Goal: Task Accomplishment & Management: Use online tool/utility

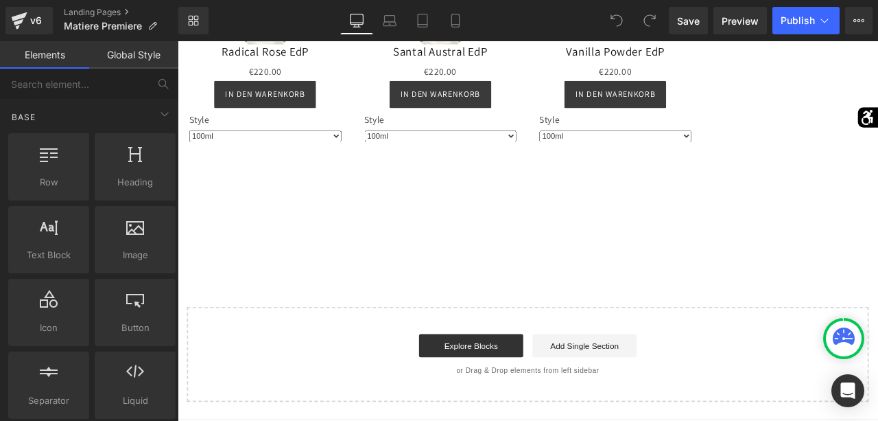
scroll to position [1418, 0]
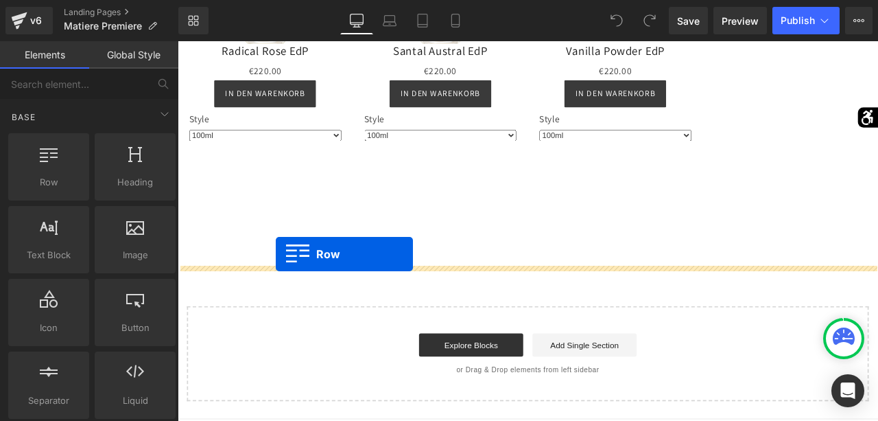
drag, startPoint x: 253, startPoint y: 219, endPoint x: 294, endPoint y: 293, distance: 84.8
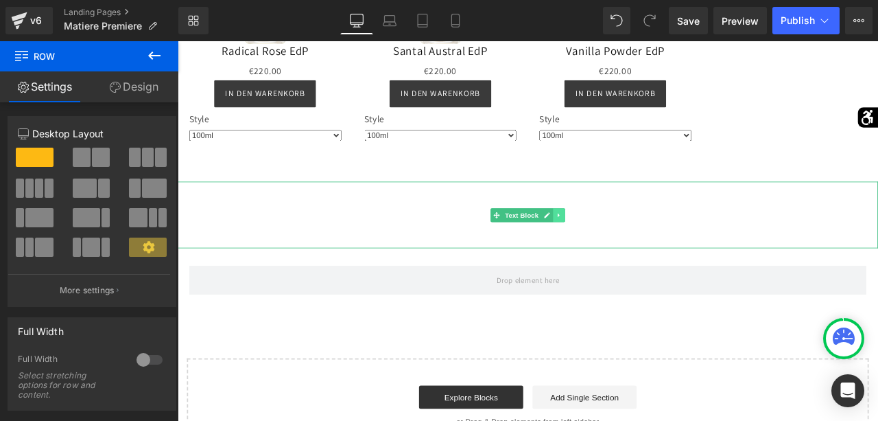
click at [636, 255] on link at bounding box center [630, 247] width 14 height 16
click at [636, 251] on icon at bounding box center [637, 247] width 8 height 8
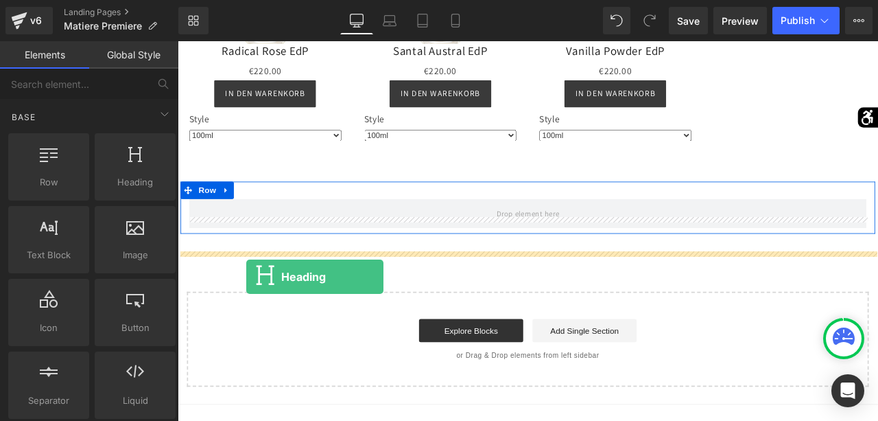
drag, startPoint x: 326, startPoint y: 198, endPoint x: 259, endPoint y: 321, distance: 139.7
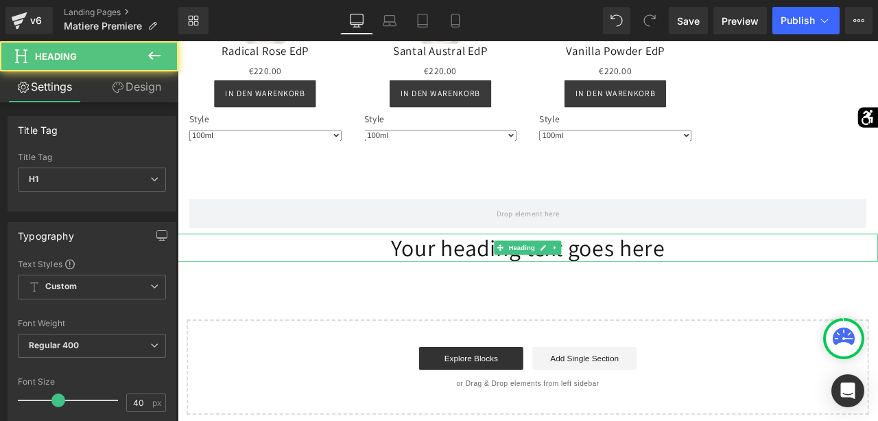
click at [717, 302] on h1 "Your heading text goes here" at bounding box center [593, 285] width 830 height 33
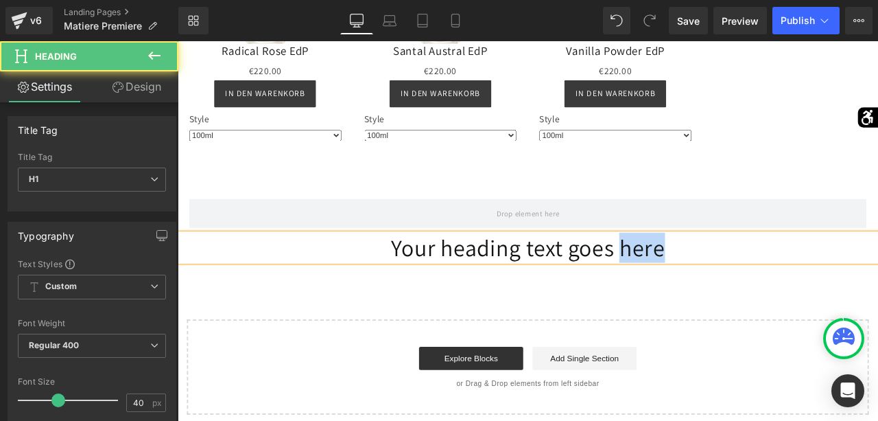
click at [717, 302] on h1 "Your heading text goes here" at bounding box center [593, 285] width 830 height 33
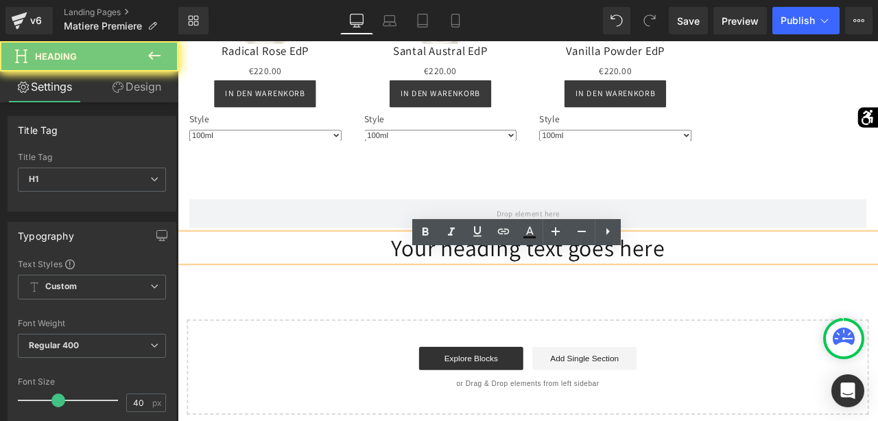
click at [717, 302] on h1 "Your heading text goes here" at bounding box center [593, 285] width 830 height 33
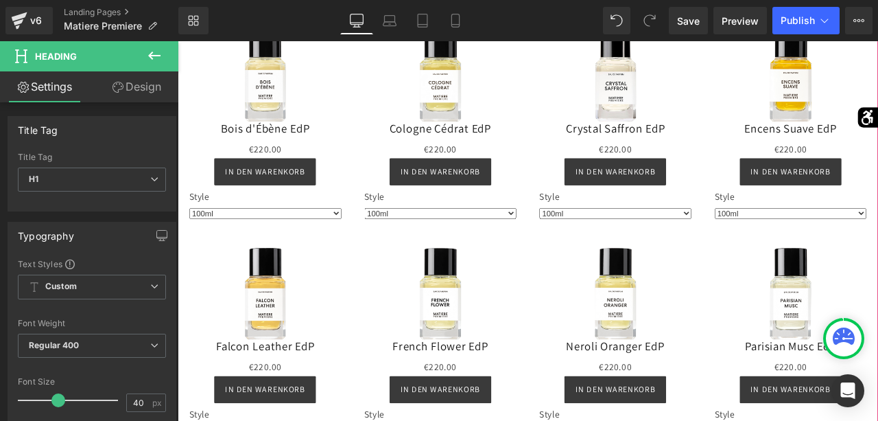
scroll to position [590, 0]
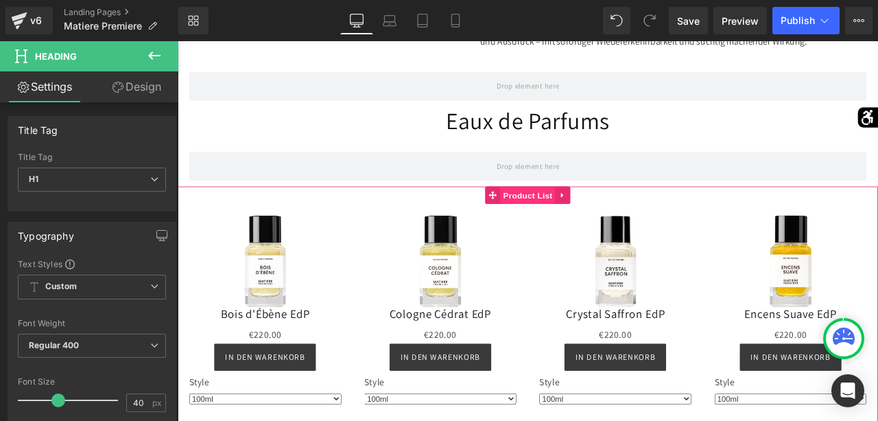
click at [572, 235] on span "Product List" at bounding box center [592, 224] width 65 height 21
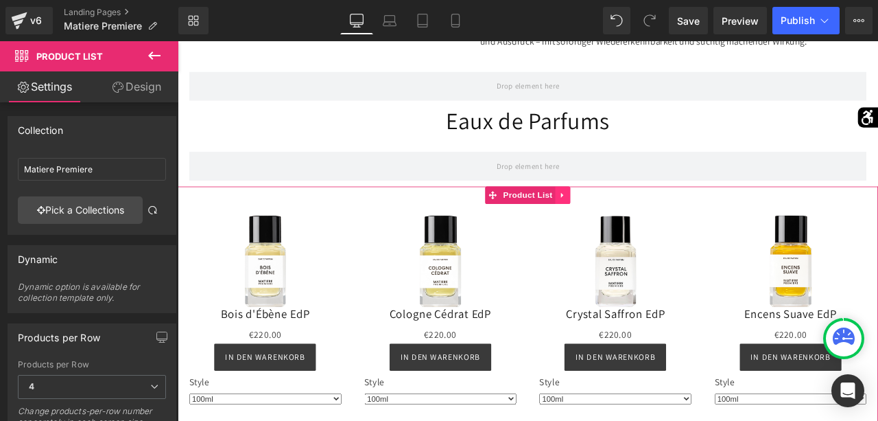
click at [632, 227] on icon at bounding box center [633, 224] width 3 height 6
click at [629, 229] on icon at bounding box center [626, 224] width 10 height 10
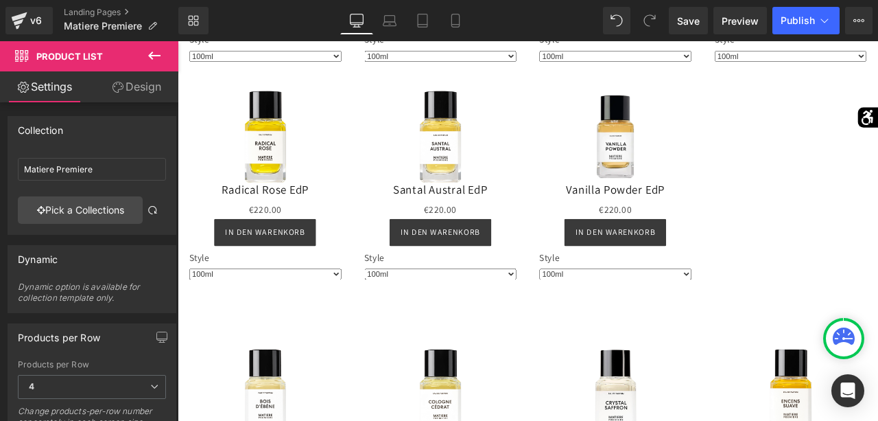
scroll to position [1533, 0]
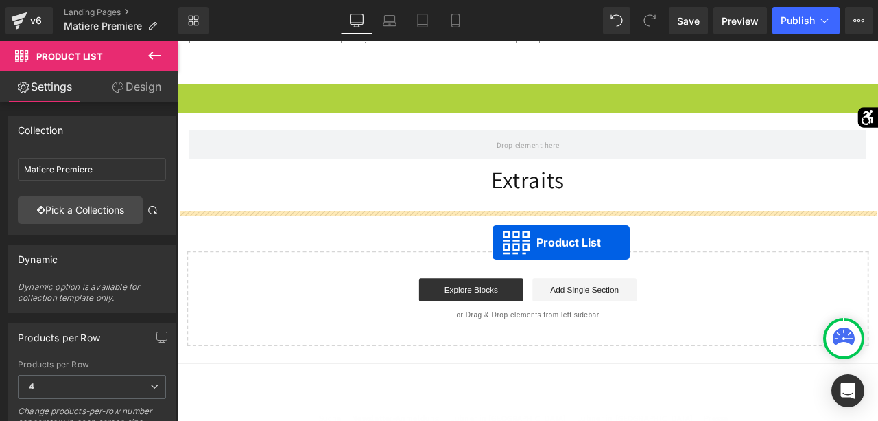
drag, startPoint x: 554, startPoint y: 120, endPoint x: 551, endPoint y: 279, distance: 159.2
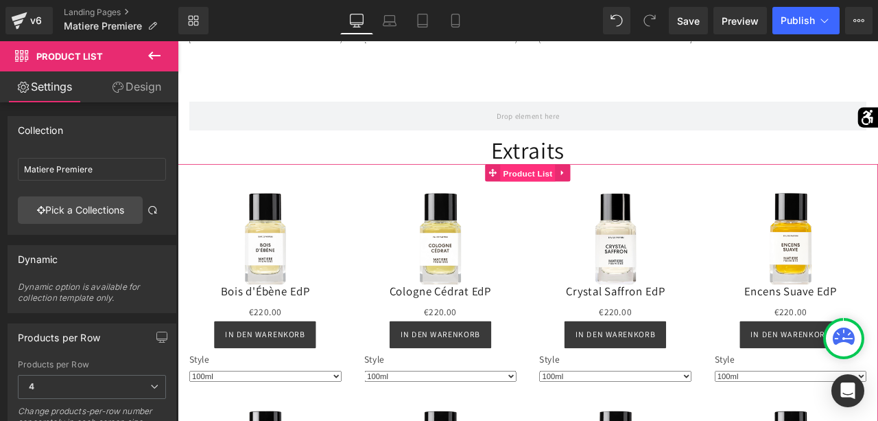
click at [590, 208] on span "Product List" at bounding box center [592, 197] width 65 height 21
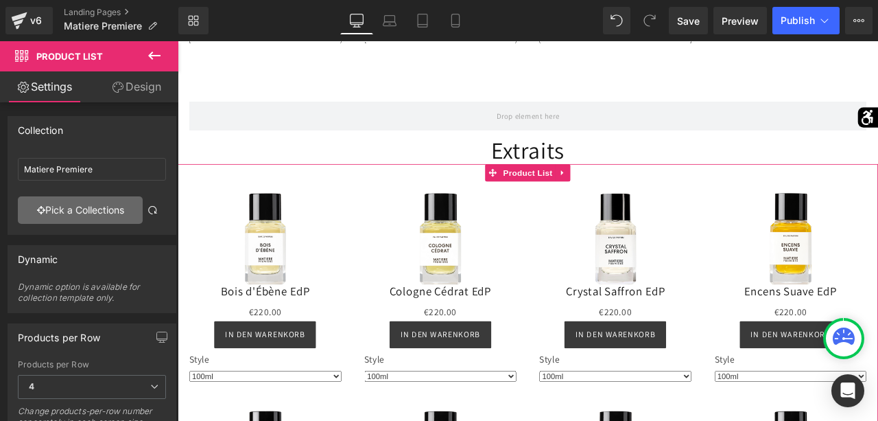
click at [105, 205] on link "Pick a Collections" at bounding box center [80, 209] width 125 height 27
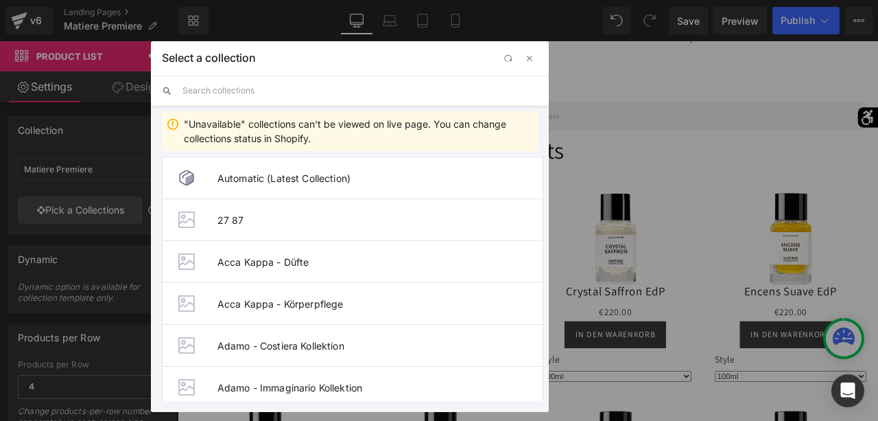
click at [290, 95] on input "text" at bounding box center [361, 90] width 356 height 30
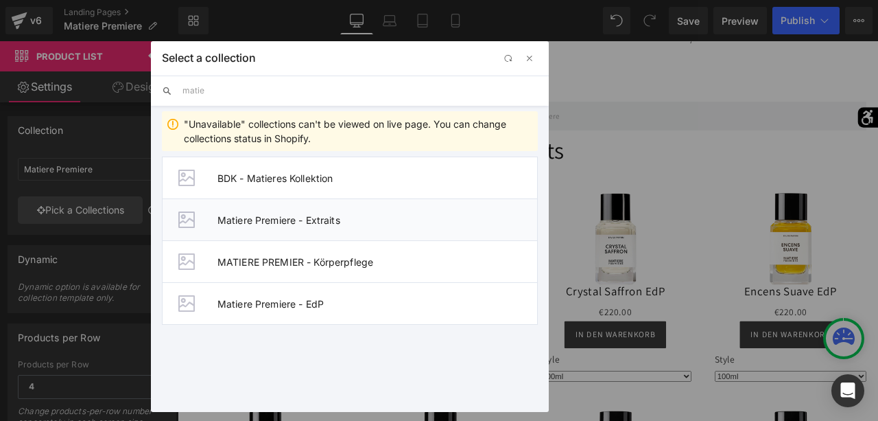
type input "matie"
click at [279, 220] on span "Matiere Premiere - Extraits" at bounding box center [378, 220] width 320 height 12
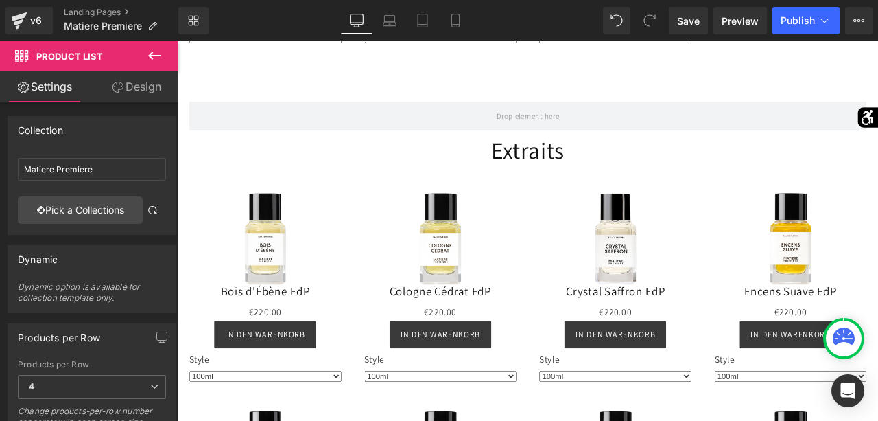
type input "Matiere Premiere - Extraits"
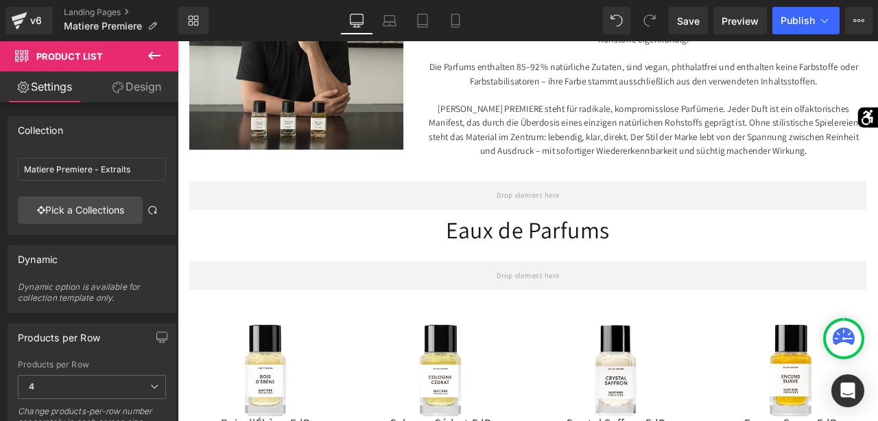
scroll to position [466, 0]
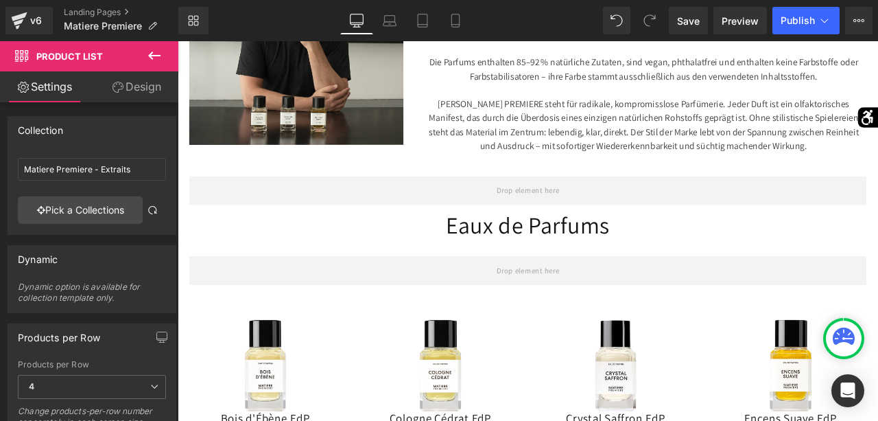
click at [157, 54] on icon at bounding box center [154, 55] width 16 height 16
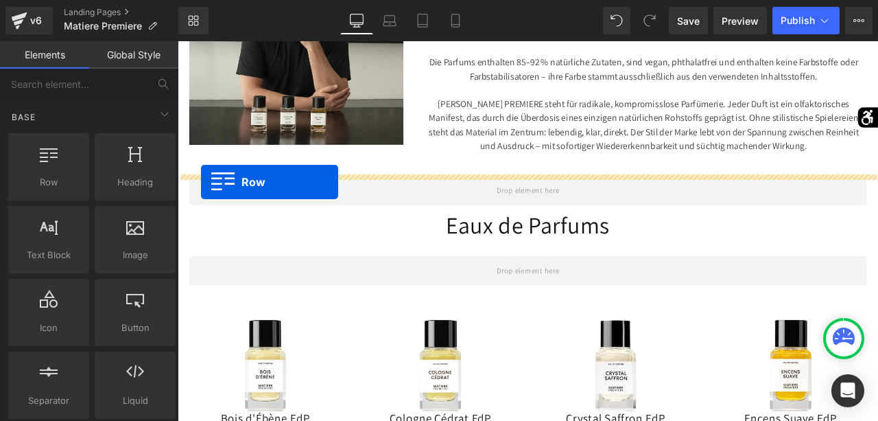
drag, startPoint x: 255, startPoint y: 201, endPoint x: 205, endPoint y: 208, distance: 50.6
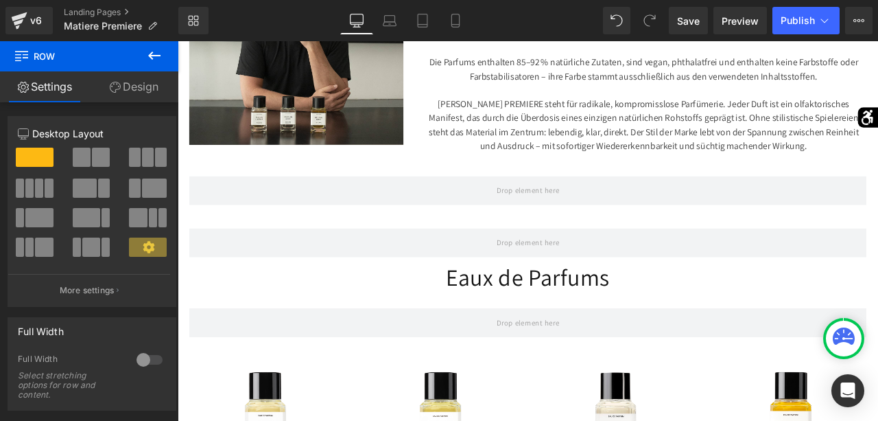
click at [154, 57] on icon at bounding box center [154, 55] width 16 height 16
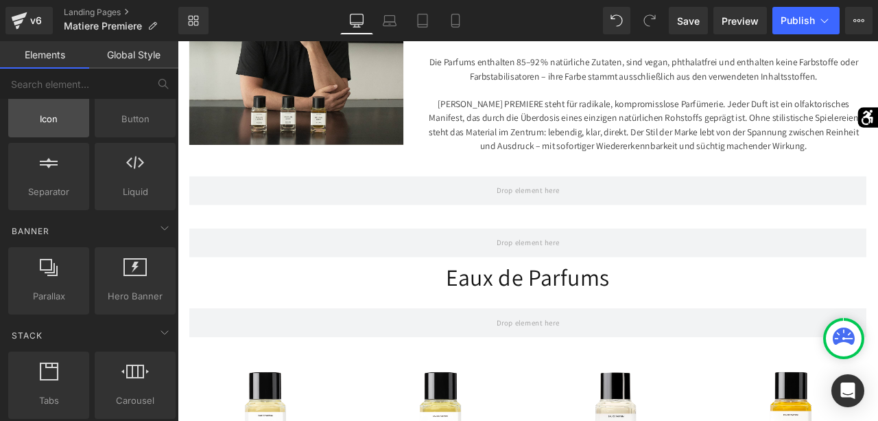
scroll to position [210, 0]
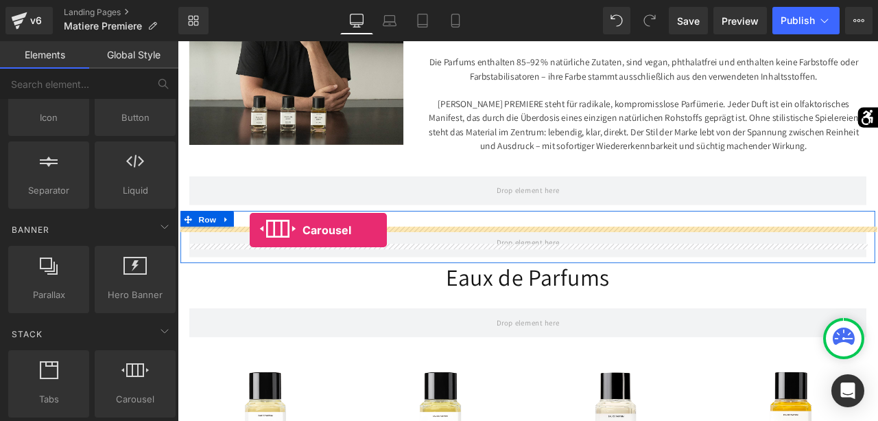
drag, startPoint x: 299, startPoint y: 410, endPoint x: 263, endPoint y: 265, distance: 149.8
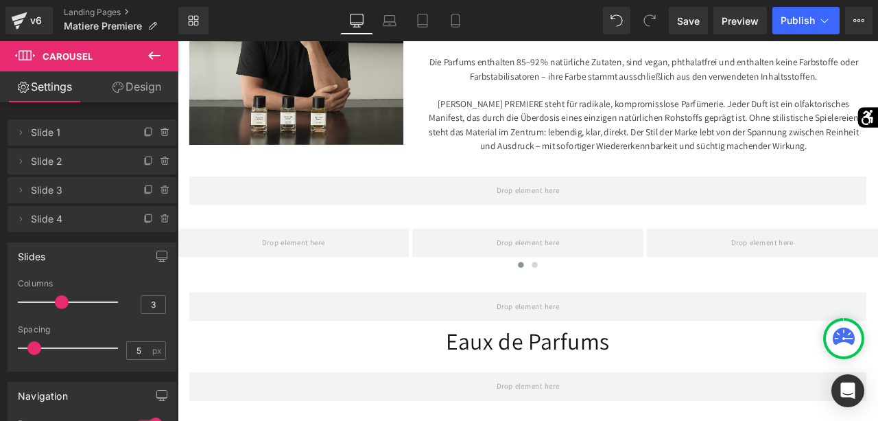
click at [152, 47] on icon at bounding box center [154, 55] width 16 height 16
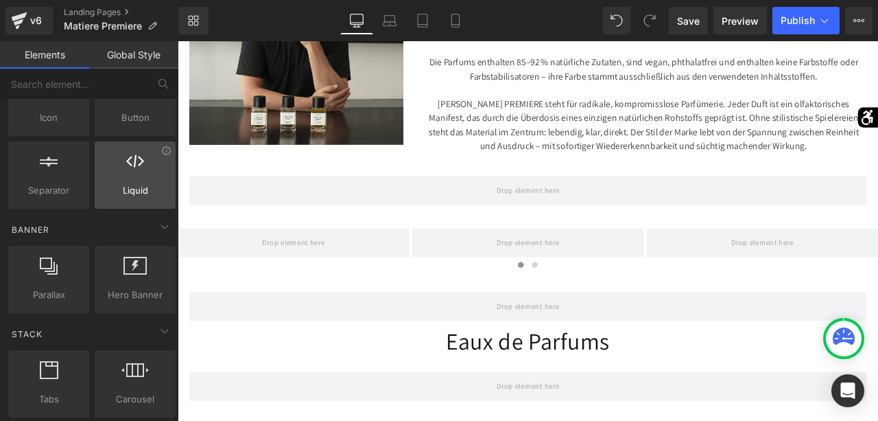
scroll to position [0, 0]
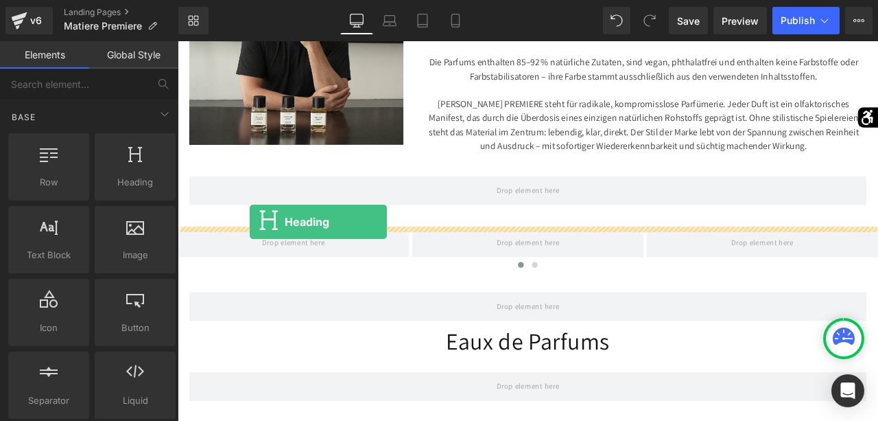
drag, startPoint x: 309, startPoint y: 195, endPoint x: 264, endPoint y: 255, distance: 75.5
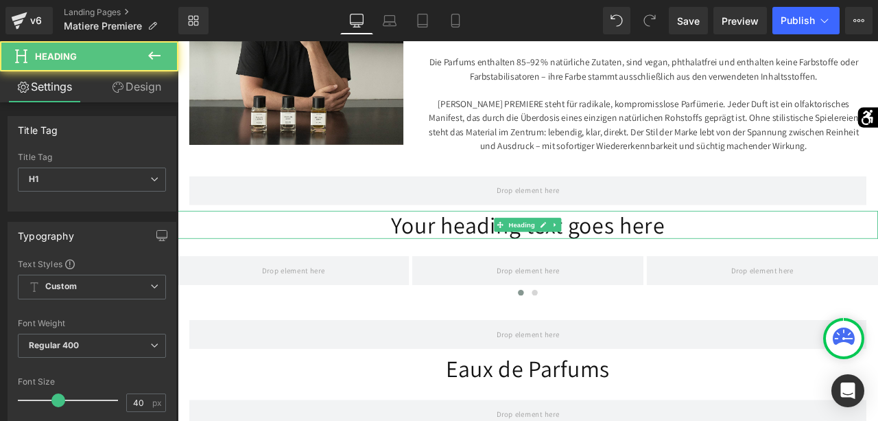
click at [539, 274] on h1 "Your heading text goes here" at bounding box center [593, 258] width 830 height 33
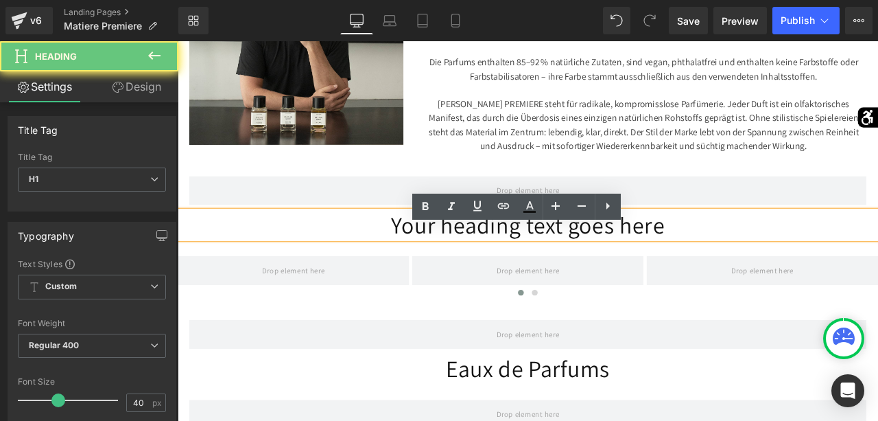
click at [539, 274] on h1 "Your heading text goes here" at bounding box center [593, 258] width 830 height 33
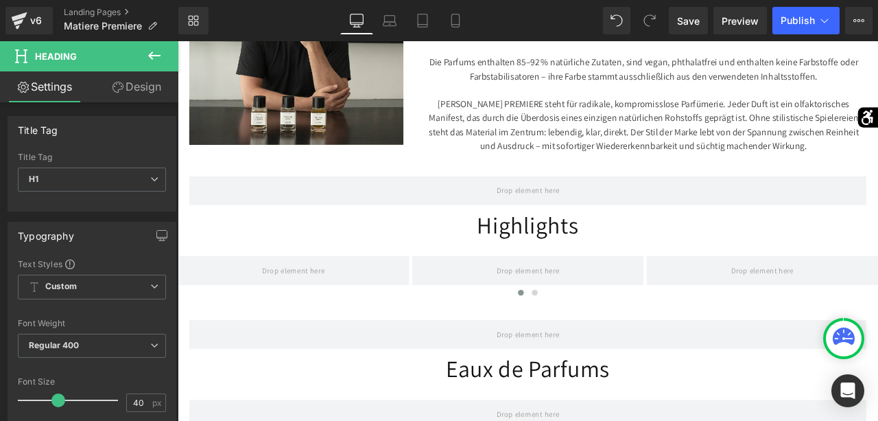
click at [154, 67] on button at bounding box center [154, 56] width 48 height 30
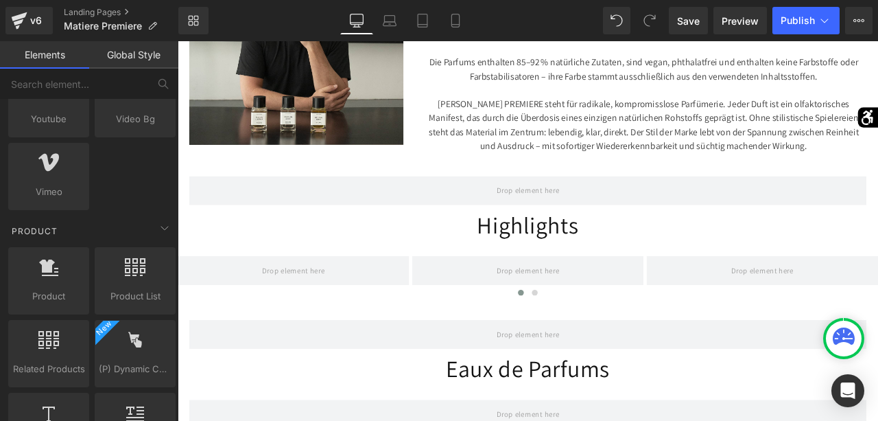
scroll to position [981, 0]
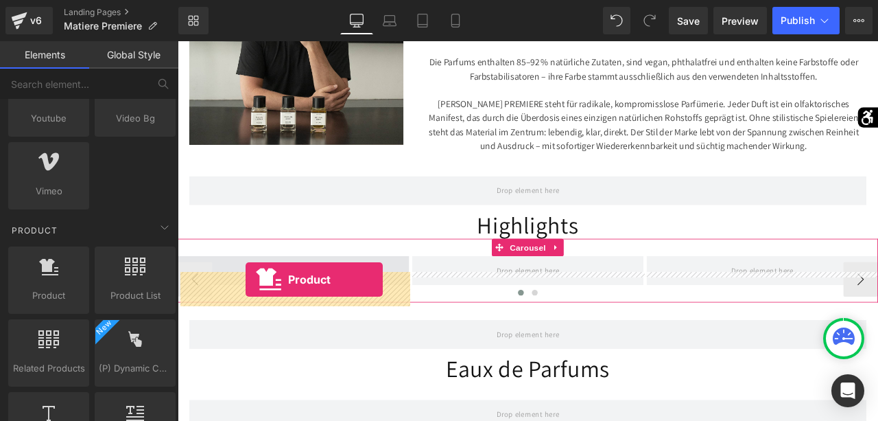
drag, startPoint x: 244, startPoint y: 309, endPoint x: 259, endPoint y: 324, distance: 21.4
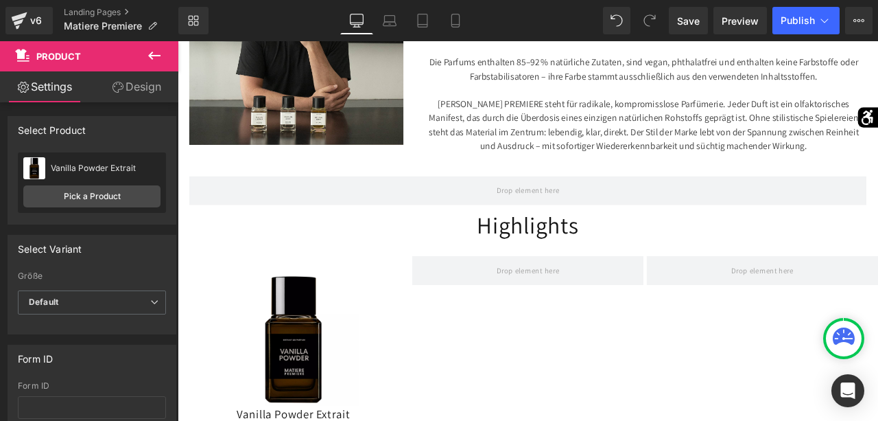
click at [152, 53] on icon at bounding box center [154, 55] width 12 height 8
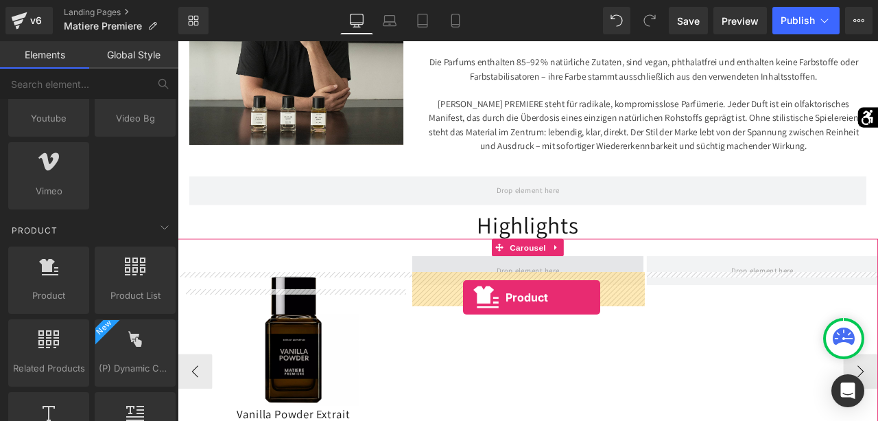
drag, startPoint x: 240, startPoint y: 321, endPoint x: 516, endPoint y: 345, distance: 276.9
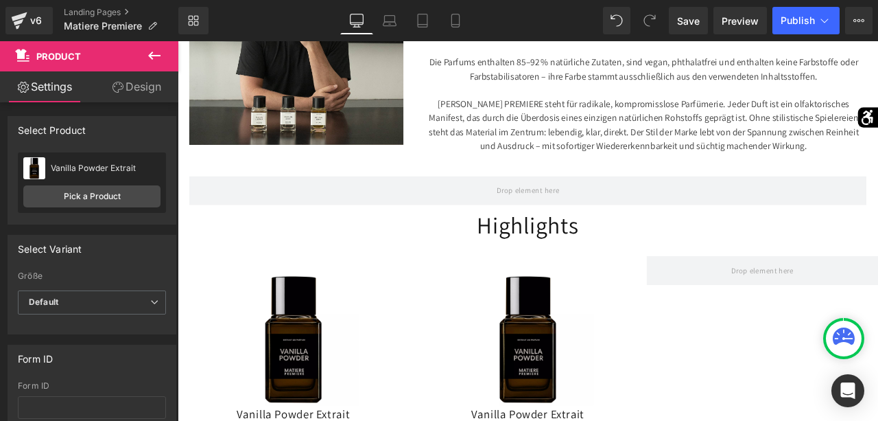
click at [160, 64] on icon at bounding box center [154, 55] width 16 height 16
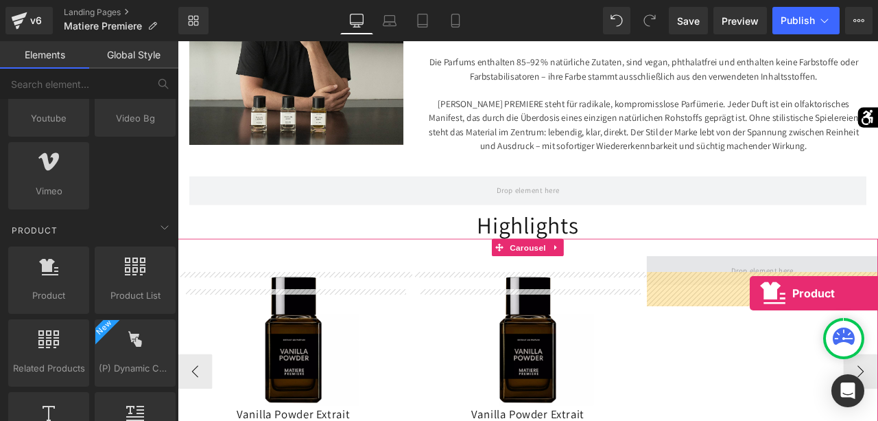
drag, startPoint x: 234, startPoint y: 315, endPoint x: 856, endPoint y: 340, distance: 622.3
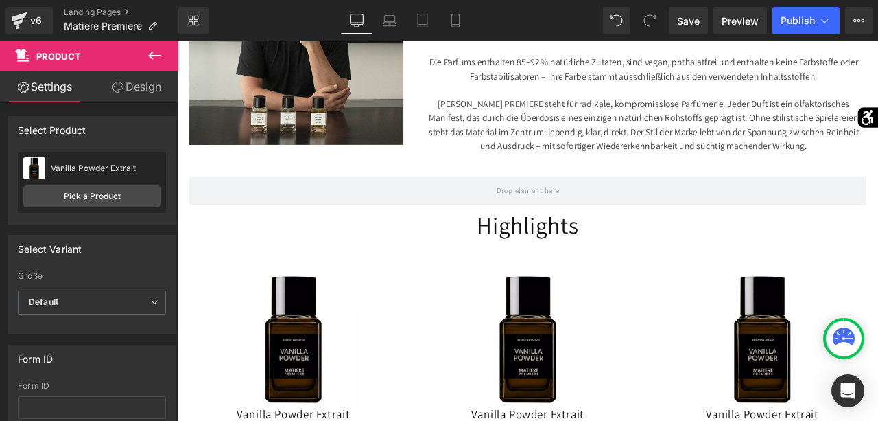
click at [154, 62] on icon at bounding box center [154, 55] width 16 height 16
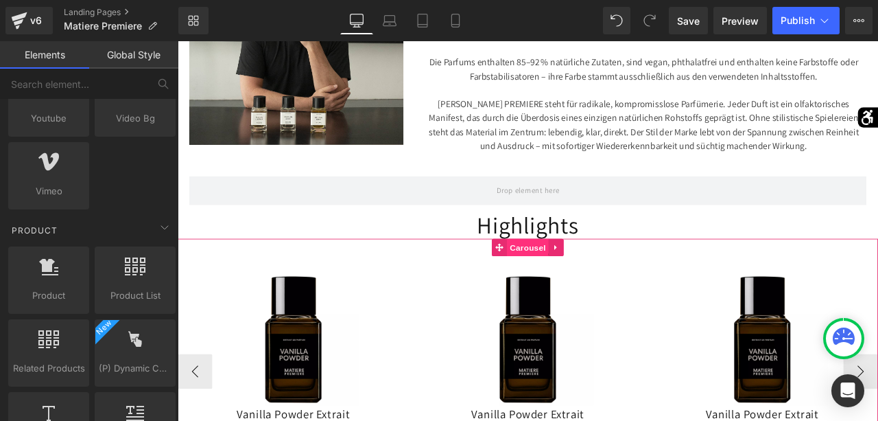
click at [579, 296] on span "Carousel" at bounding box center [592, 285] width 49 height 21
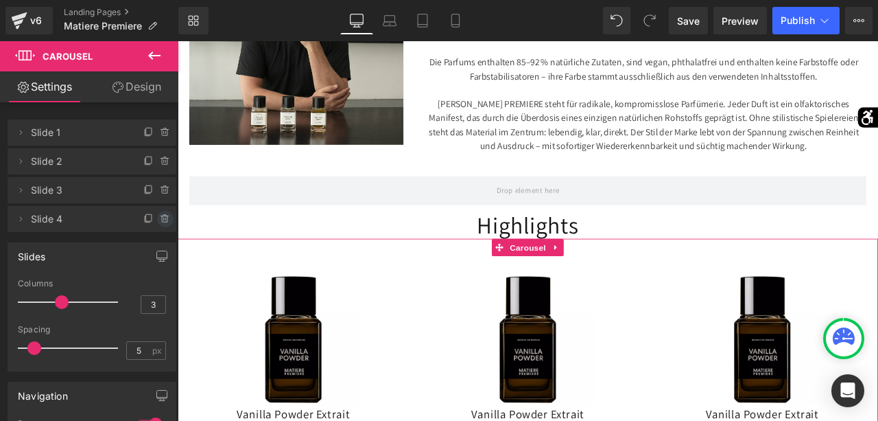
click at [170, 218] on icon at bounding box center [165, 218] width 11 height 11
click at [162, 218] on button "Delete" at bounding box center [150, 220] width 43 height 18
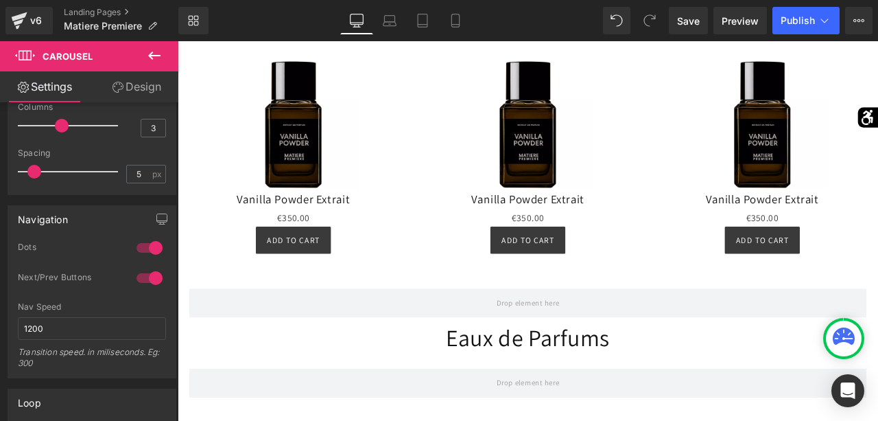
scroll to position [727, 0]
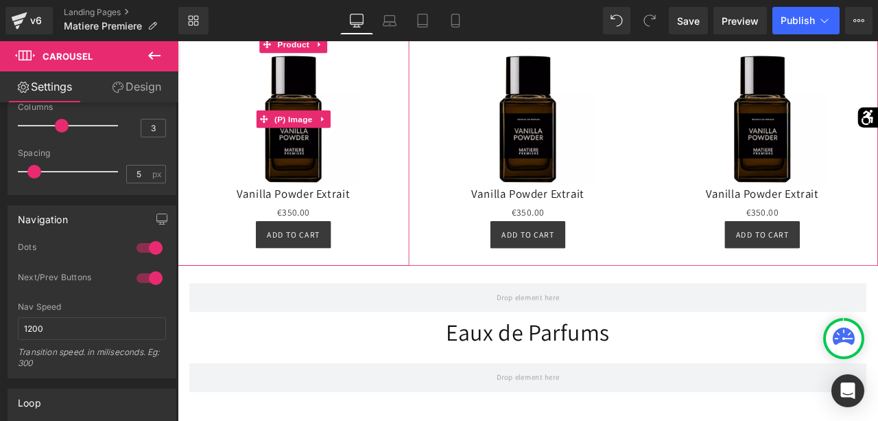
click at [319, 179] on img at bounding box center [315, 134] width 156 height 156
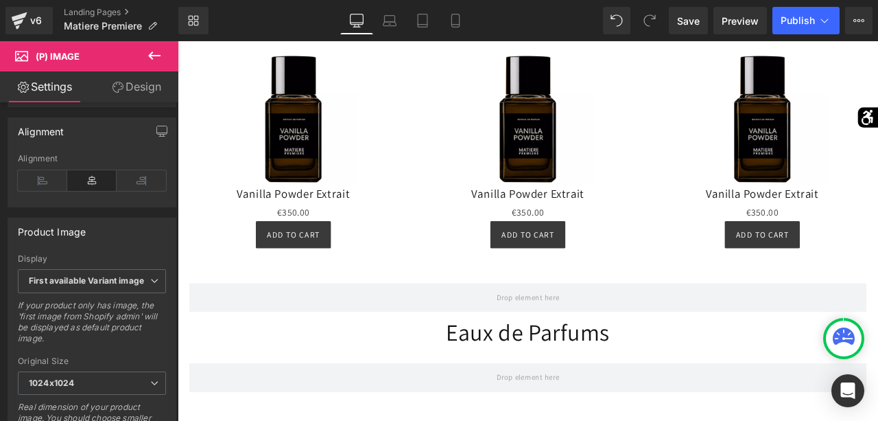
scroll to position [402, 0]
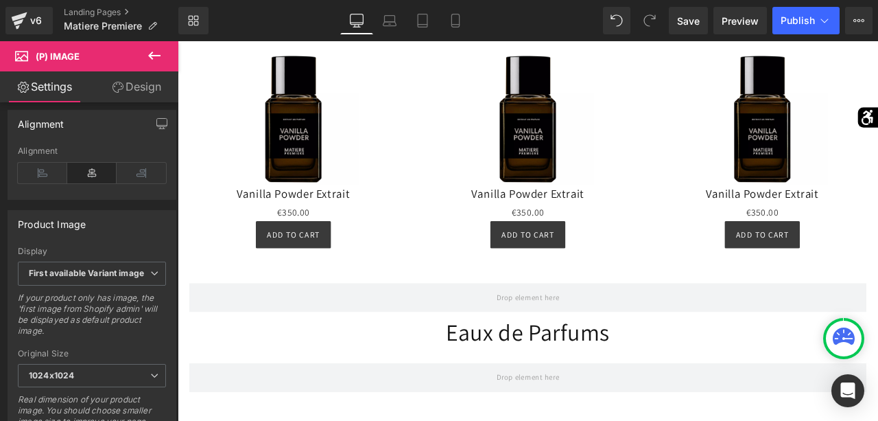
click at [64, 325] on div "If your product only has image, the 'first image from Shopify admin' will be di…" at bounding box center [92, 318] width 148 height 53
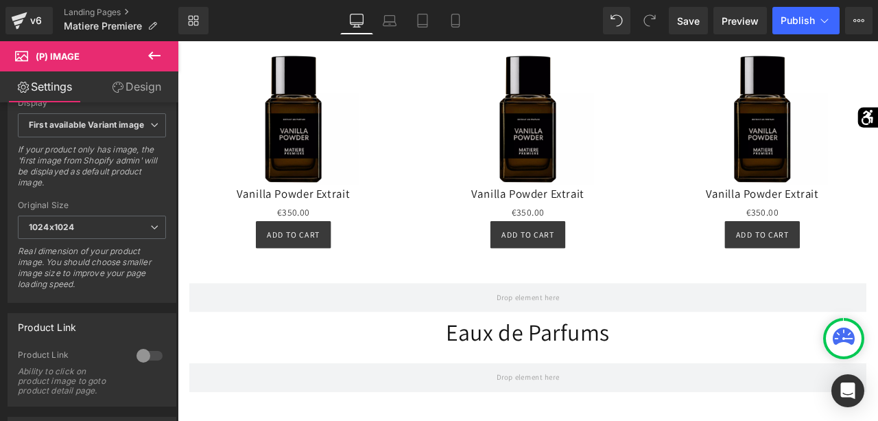
scroll to position [552, 0]
click at [150, 343] on div at bounding box center [149, 354] width 33 height 22
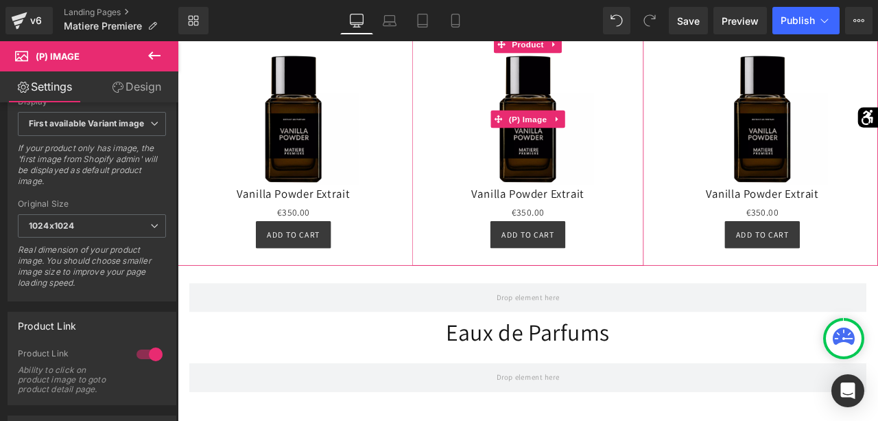
click at [592, 166] on img at bounding box center [593, 134] width 156 height 156
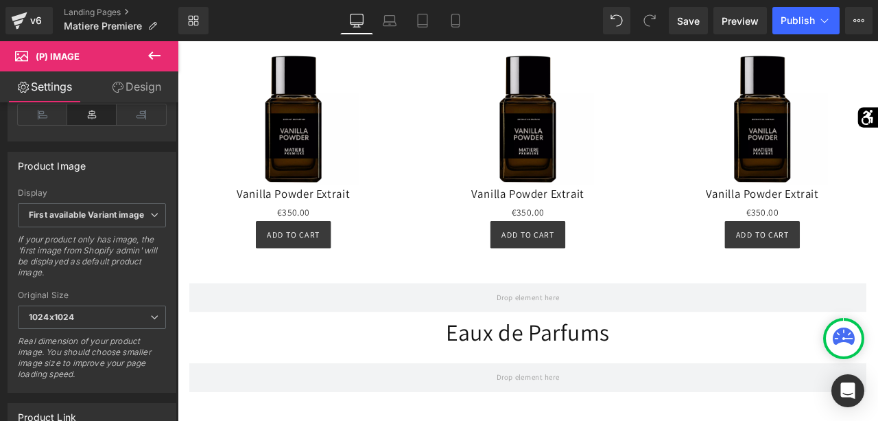
scroll to position [487, 0]
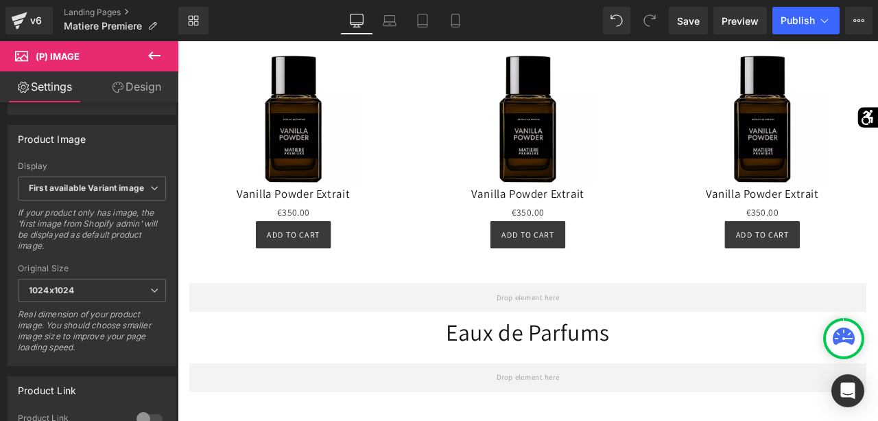
click at [152, 408] on div at bounding box center [149, 419] width 33 height 22
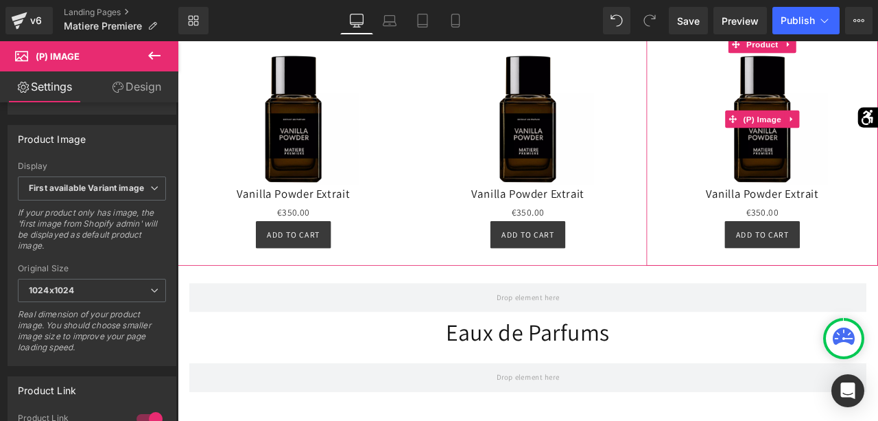
click at [852, 165] on img at bounding box center [871, 134] width 156 height 156
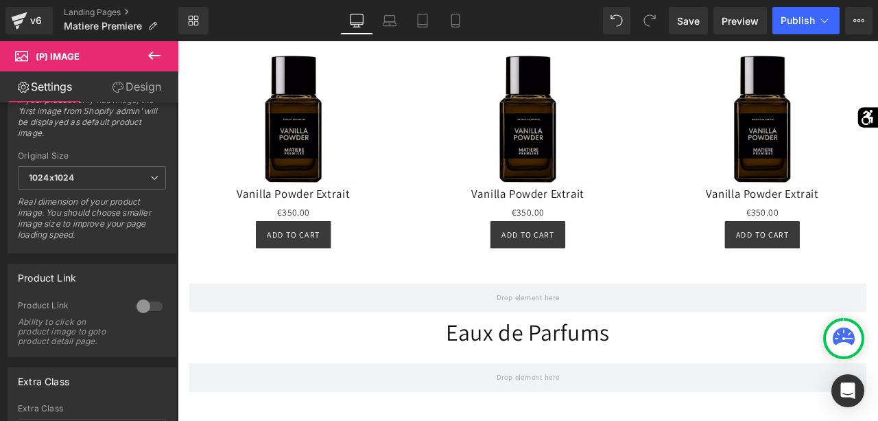
scroll to position [602, 0]
click at [145, 305] on div at bounding box center [149, 304] width 33 height 22
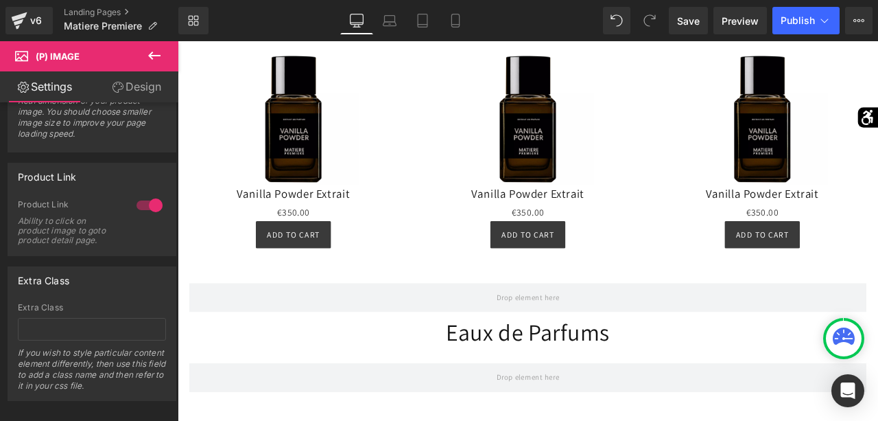
click at [140, 65] on button at bounding box center [154, 56] width 48 height 30
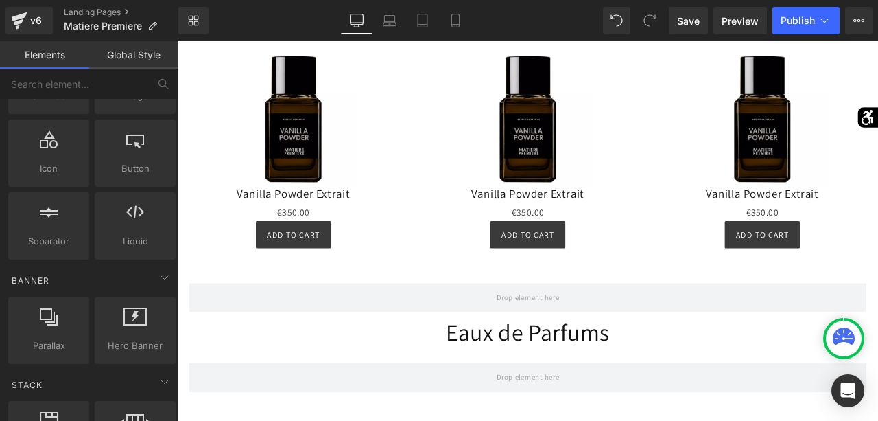
scroll to position [161, 0]
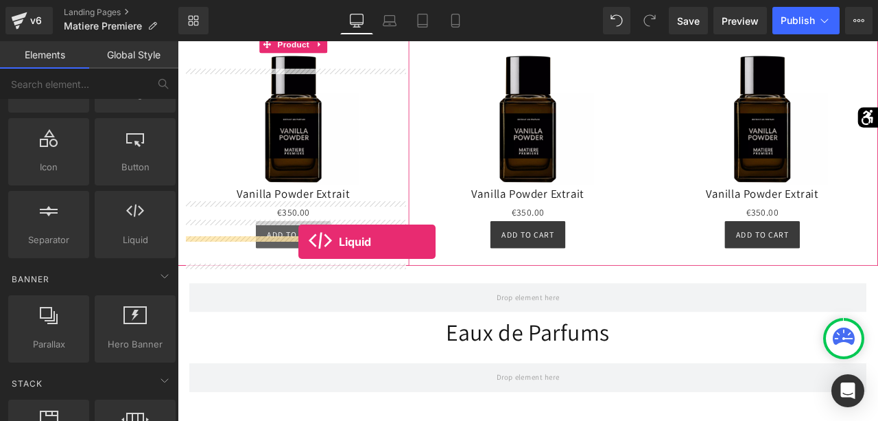
drag, startPoint x: 299, startPoint y: 246, endPoint x: 320, endPoint y: 277, distance: 38.1
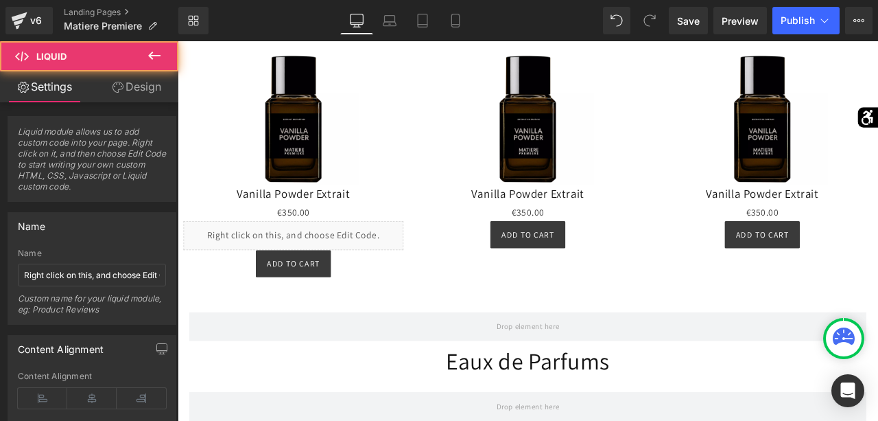
scroll to position [30, 0]
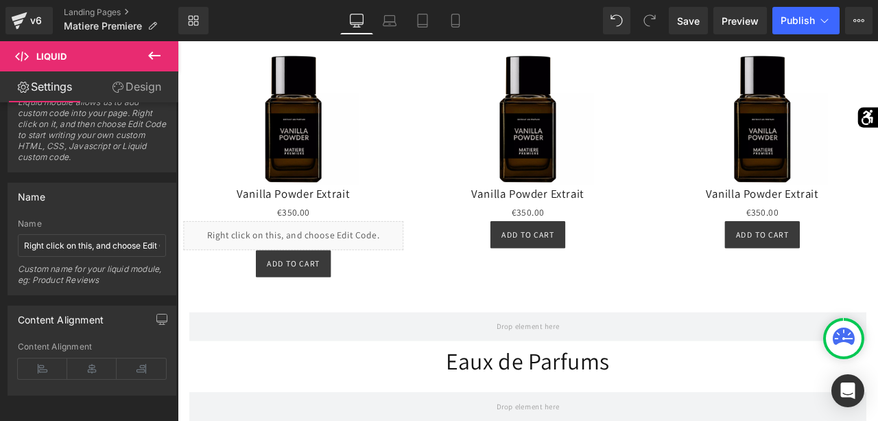
click at [154, 63] on icon at bounding box center [154, 55] width 16 height 16
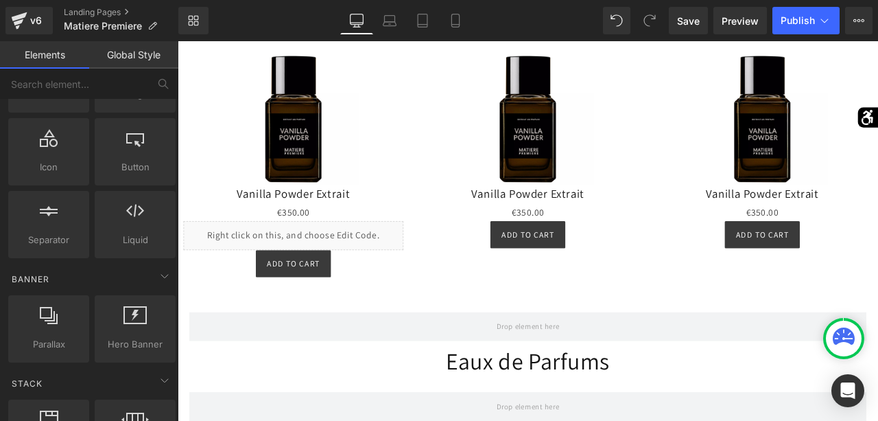
scroll to position [161, 0]
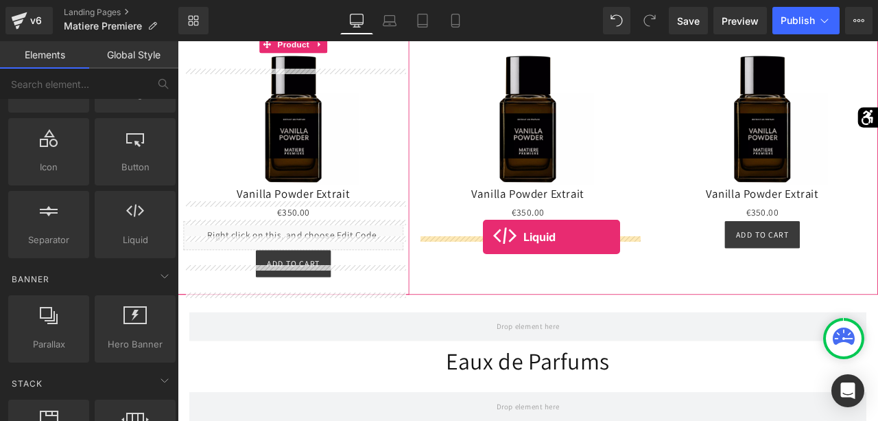
drag, startPoint x: 314, startPoint y: 292, endPoint x: 539, endPoint y: 272, distance: 225.9
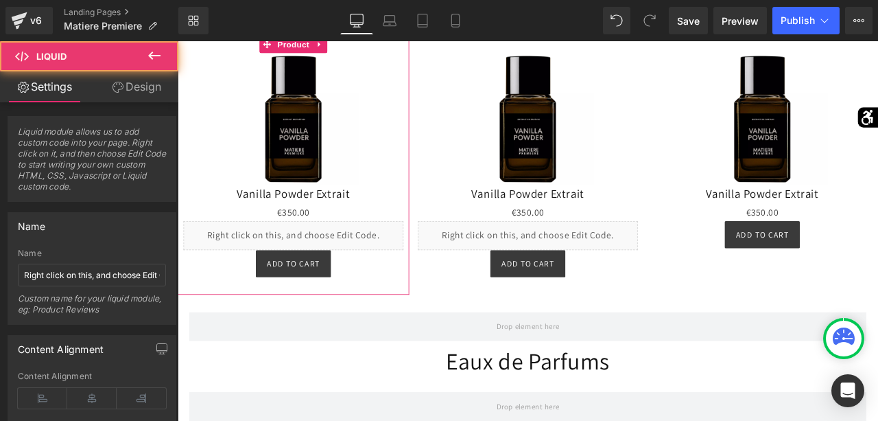
scroll to position [30, 0]
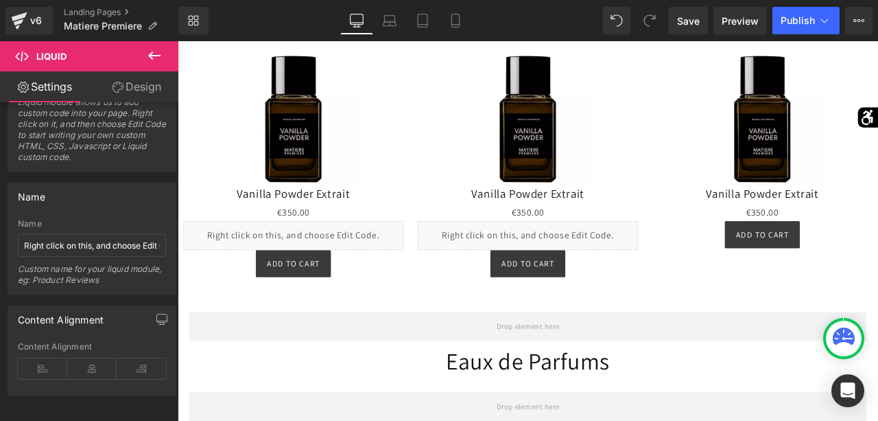
click at [160, 57] on icon at bounding box center [154, 55] width 16 height 16
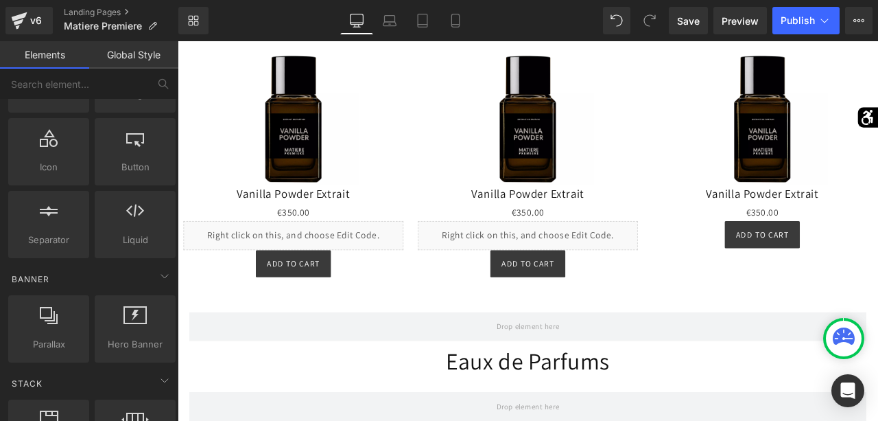
scroll to position [161, 0]
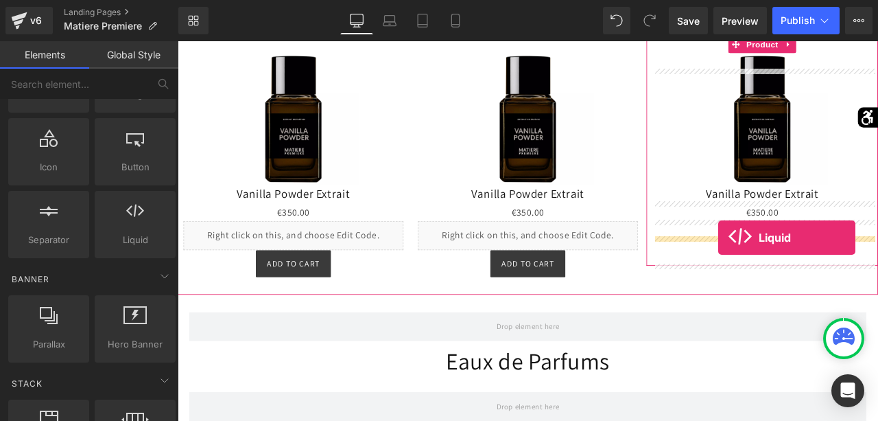
drag, startPoint x: 310, startPoint y: 256, endPoint x: 819, endPoint y: 274, distance: 509.5
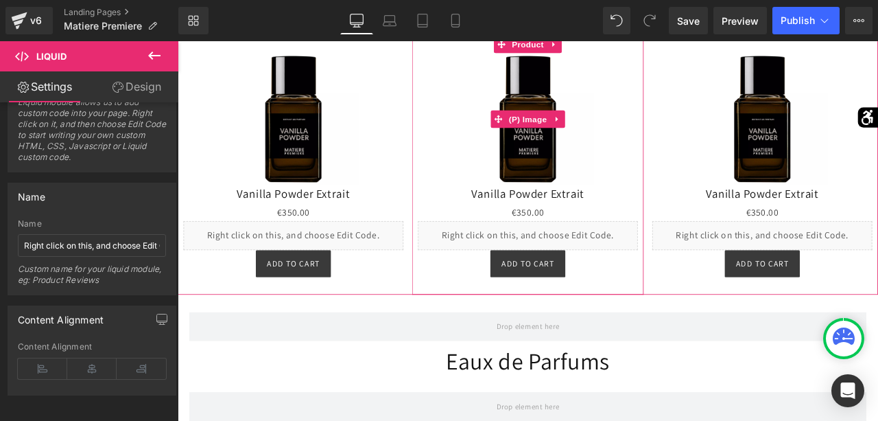
scroll to position [668, 0]
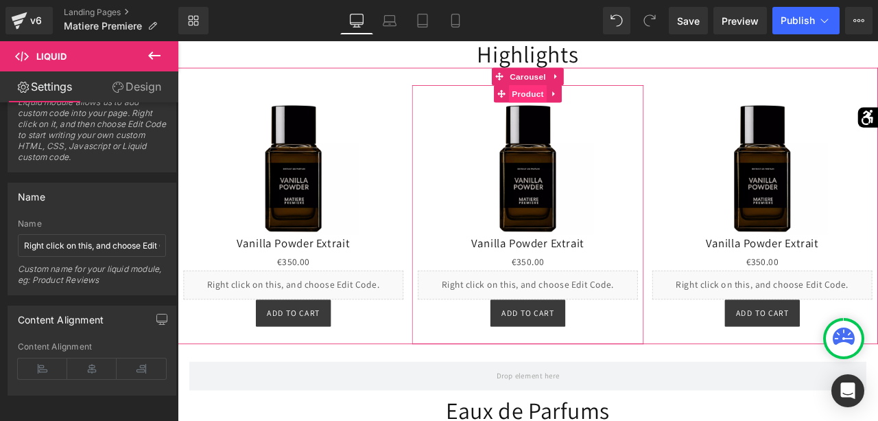
click at [583, 114] on span "Product" at bounding box center [593, 103] width 45 height 21
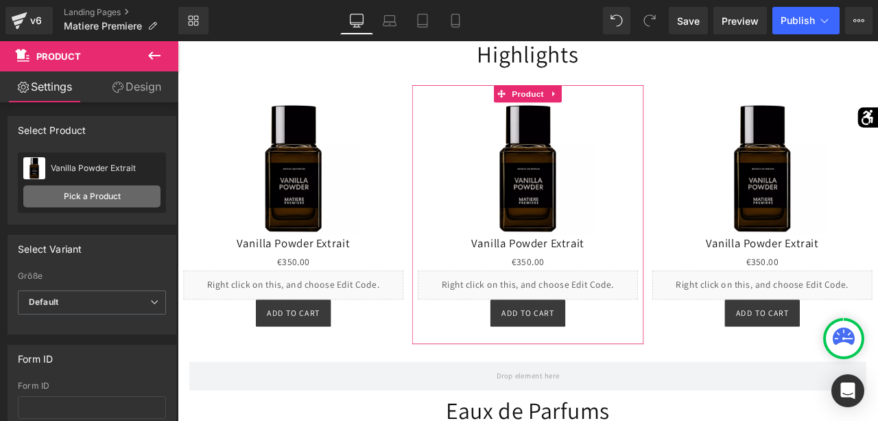
click at [118, 197] on link "Pick a Product" at bounding box center [91, 196] width 137 height 22
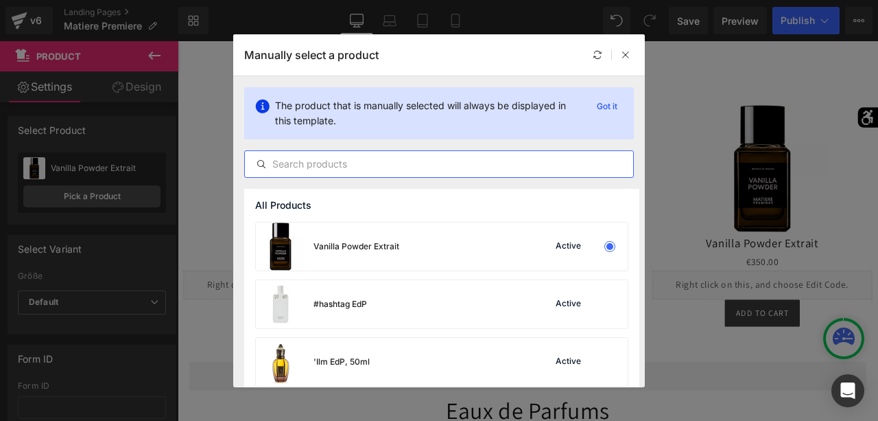
click at [315, 168] on input "text" at bounding box center [439, 164] width 388 height 16
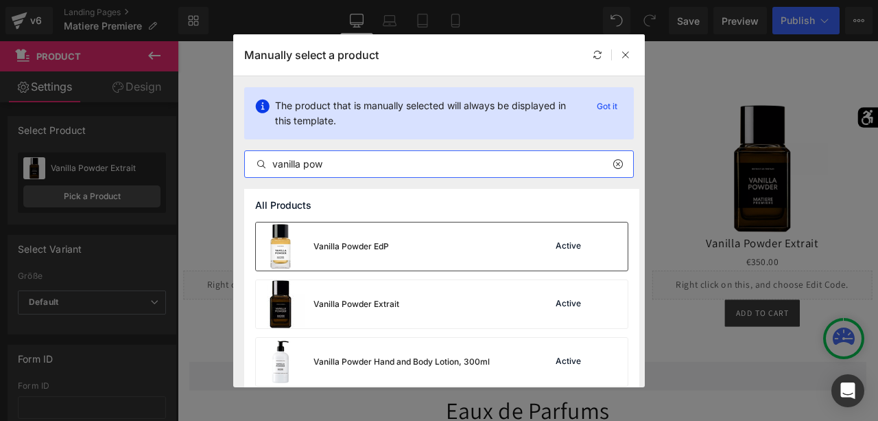
type input "vanilla pow"
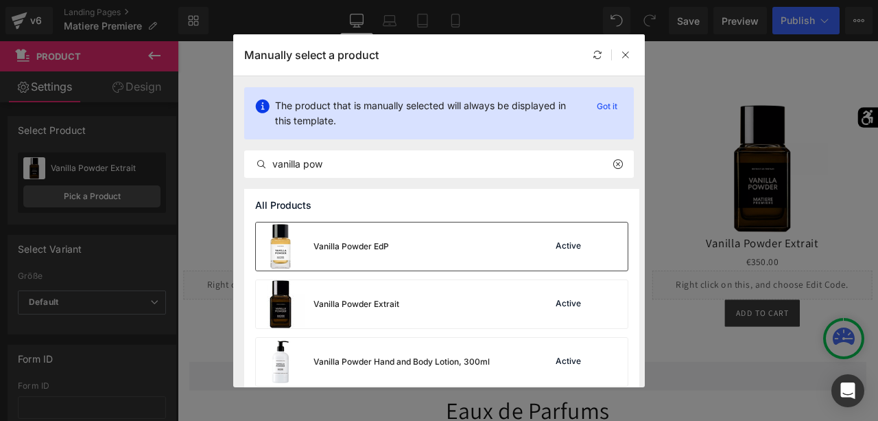
click at [355, 252] on div "Vanilla Powder EdP" at bounding box center [351, 246] width 75 height 12
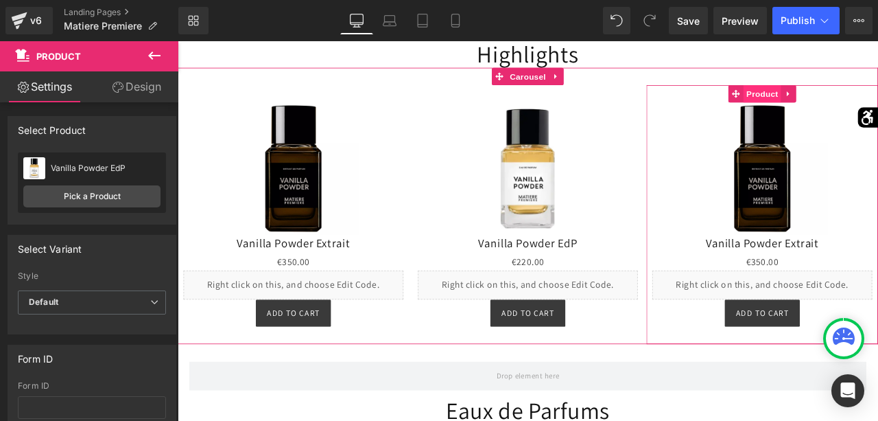
click at [873, 114] on span "Product" at bounding box center [871, 103] width 45 height 21
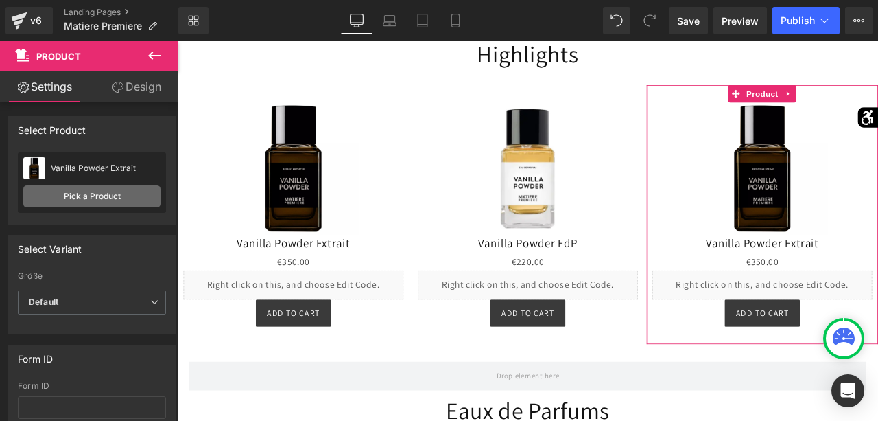
click at [128, 187] on link "Pick a Product" at bounding box center [91, 196] width 137 height 22
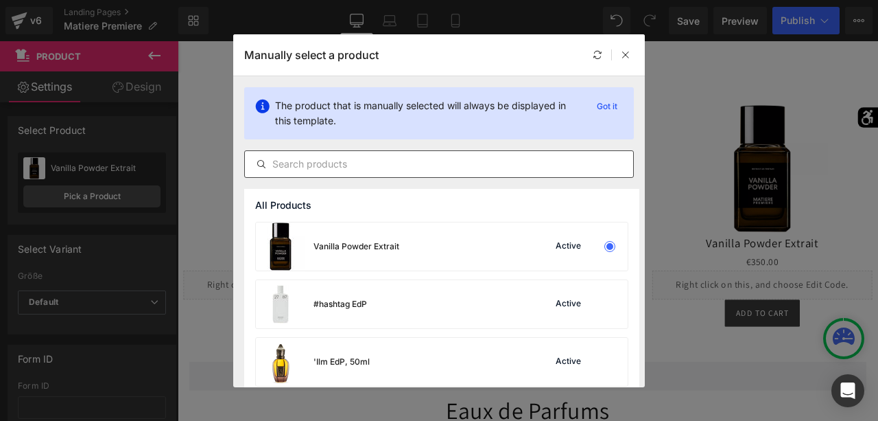
click at [331, 162] on input "text" at bounding box center [439, 164] width 388 height 16
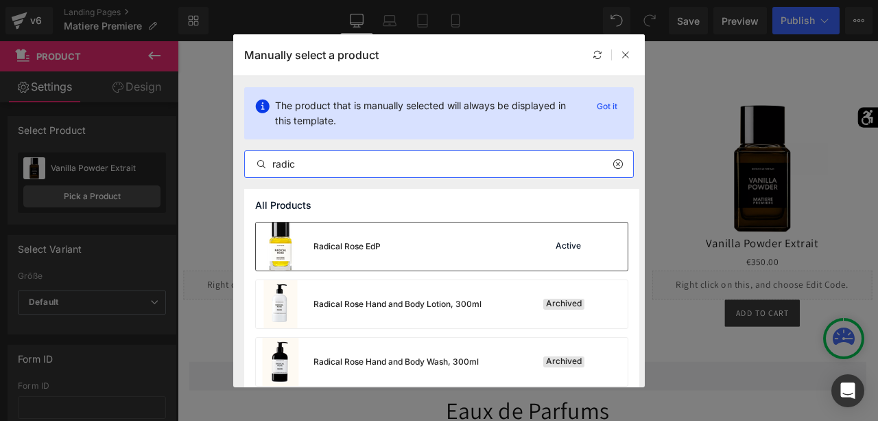
type input "radic"
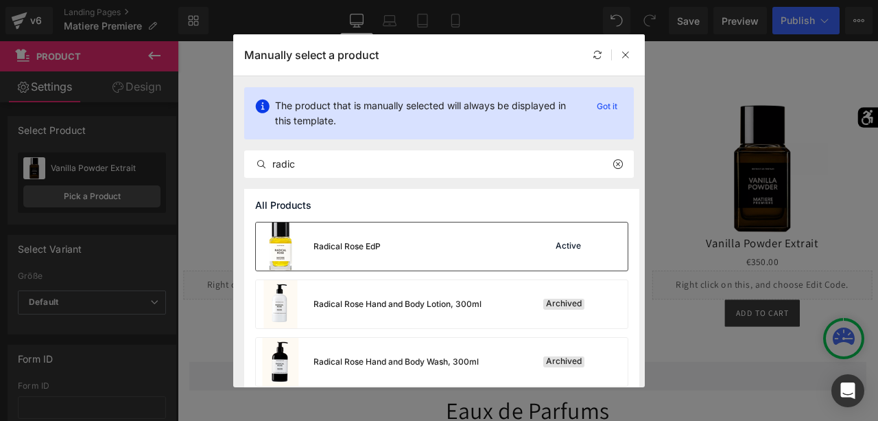
click at [358, 246] on div "Radical Rose EdP" at bounding box center [347, 246] width 67 height 12
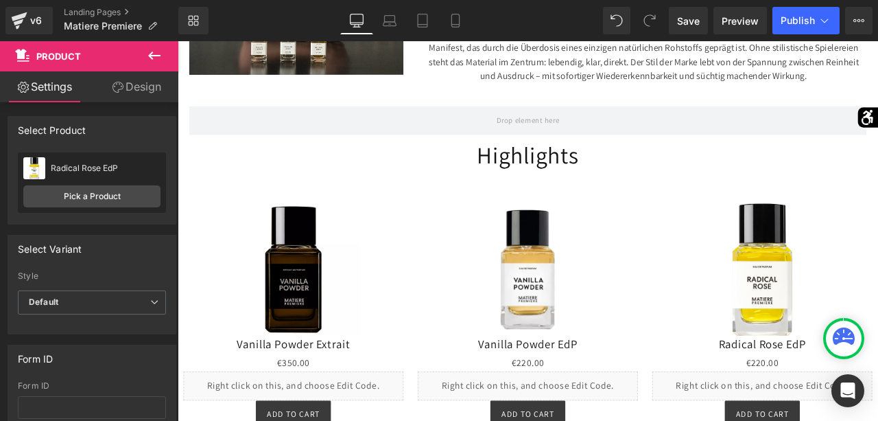
scroll to position [638, 0]
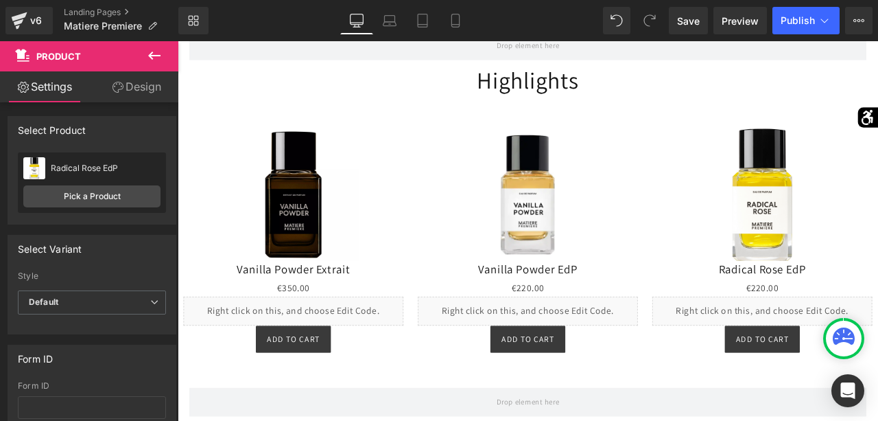
click at [339, 374] on div "Liquid" at bounding box center [315, 361] width 261 height 34
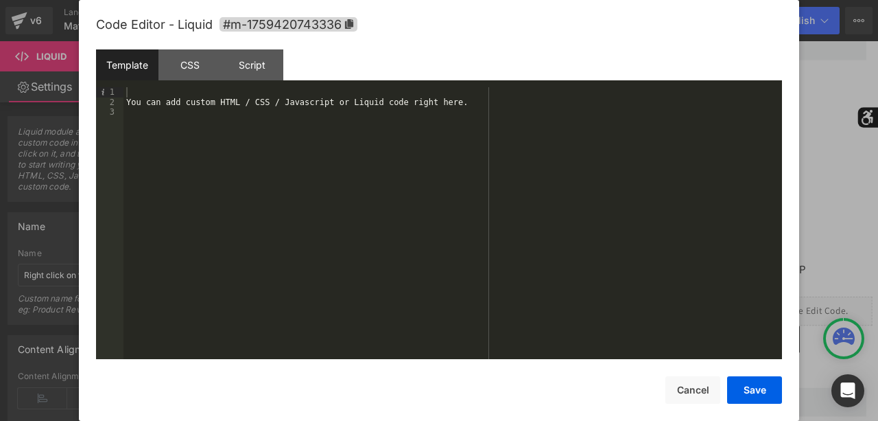
click at [320, 264] on div "You can add custom HTML / CSS / Javascript or Liquid code right here." at bounding box center [453, 233] width 659 height 292
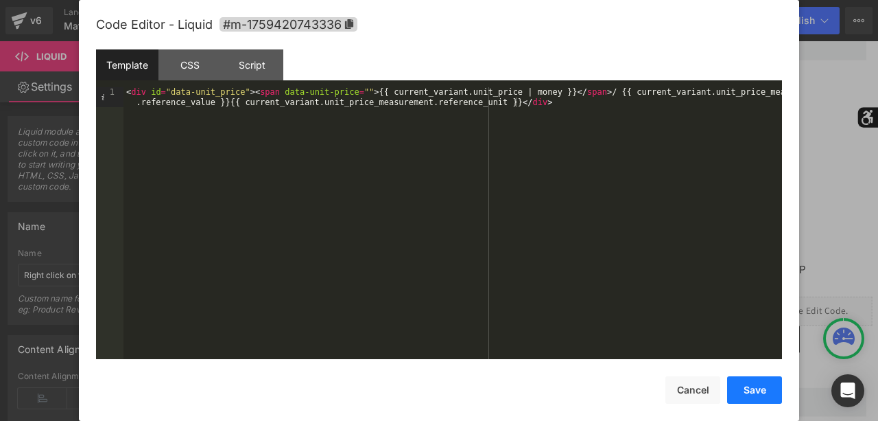
click at [760, 395] on button "Save" at bounding box center [754, 389] width 55 height 27
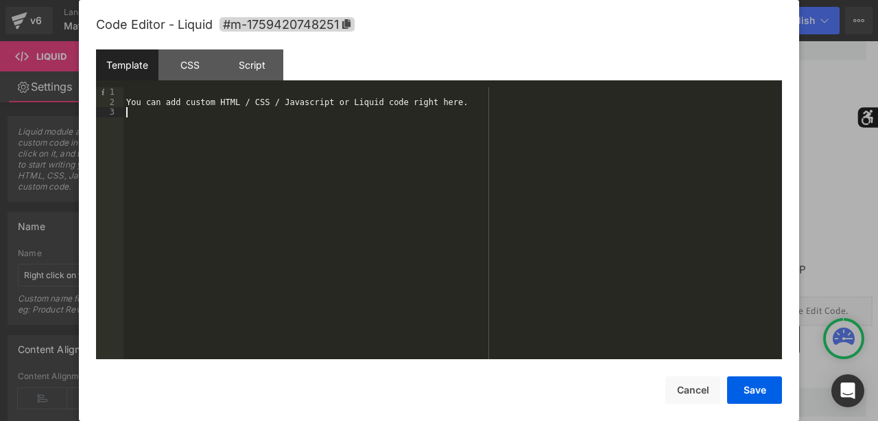
click at [486, 264] on div "You can add custom HTML / CSS / Javascript or Liquid code right here." at bounding box center [453, 233] width 659 height 292
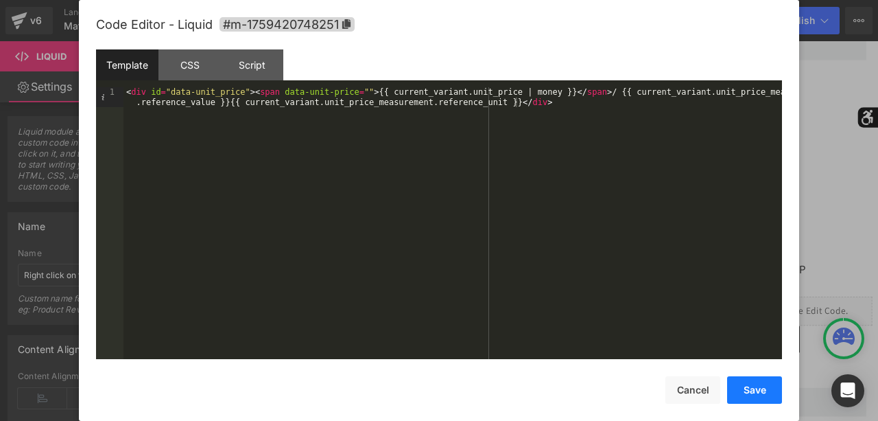
click at [757, 395] on button "Save" at bounding box center [754, 389] width 55 height 27
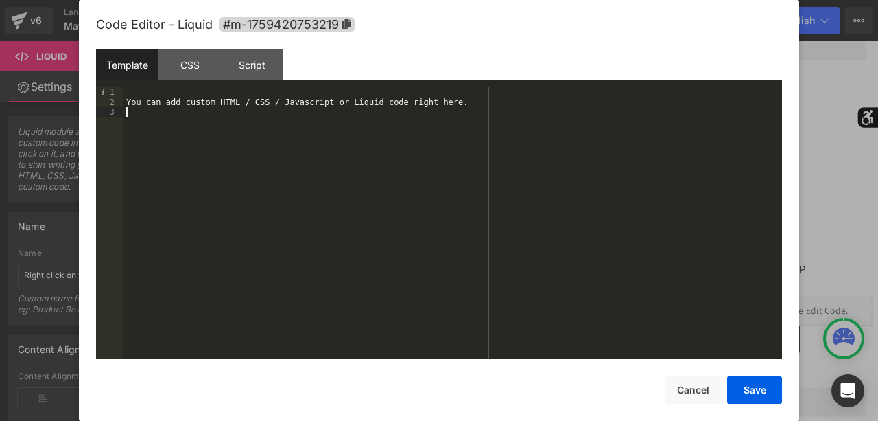
click at [566, 256] on div "You can add custom HTML / CSS / Javascript or Liquid code right here." at bounding box center [453, 233] width 659 height 292
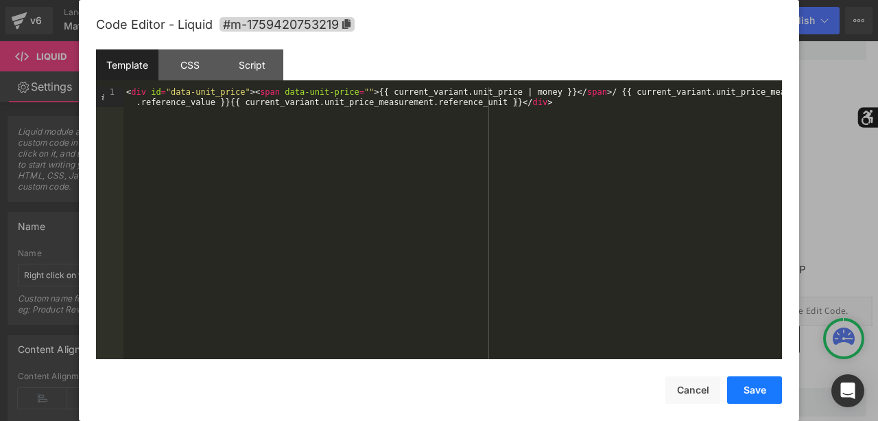
click at [757, 391] on button "Save" at bounding box center [754, 389] width 55 height 27
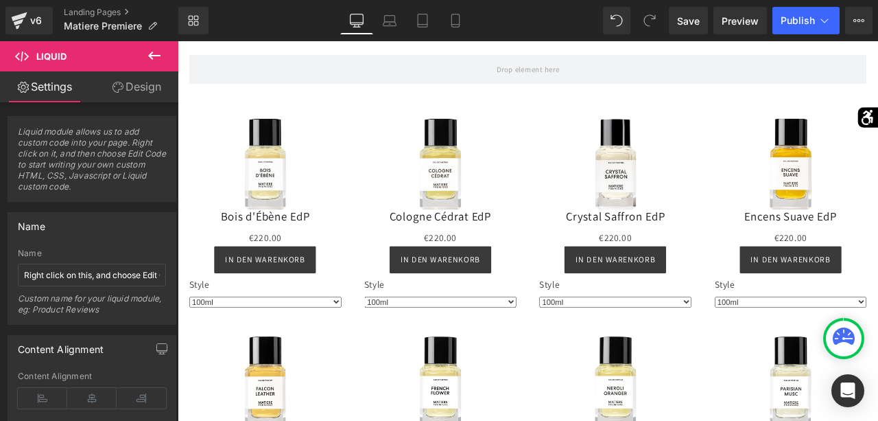
scroll to position [1132, 0]
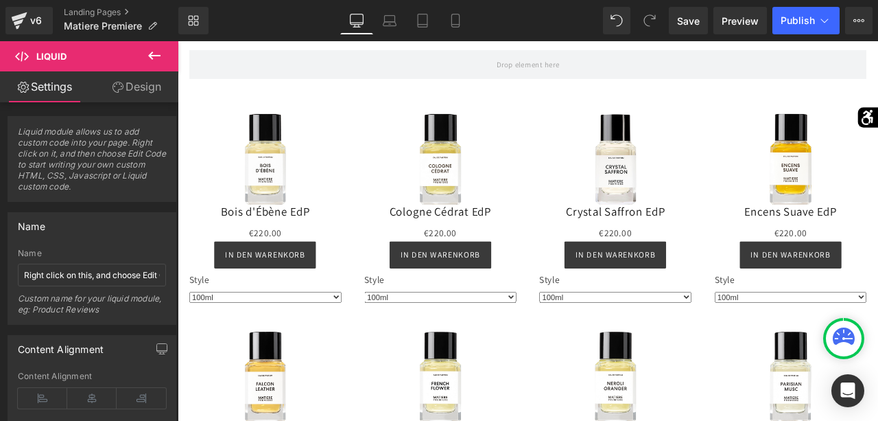
click at [156, 47] on button at bounding box center [154, 56] width 48 height 30
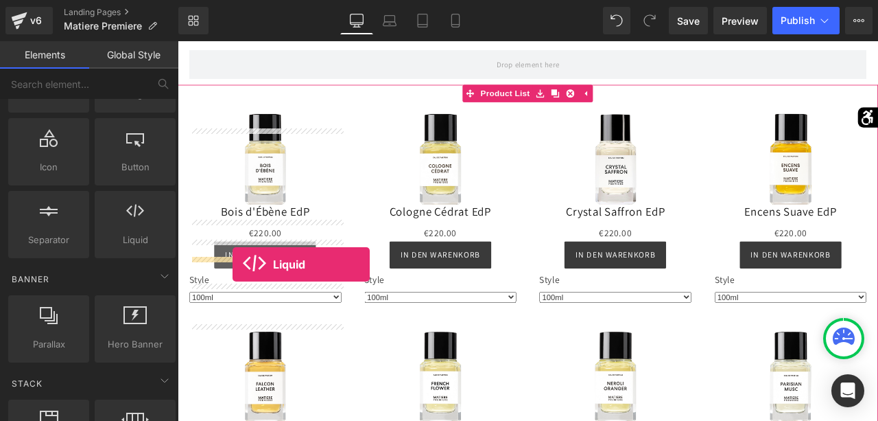
drag, startPoint x: 301, startPoint y: 249, endPoint x: 243, endPoint y: 306, distance: 81.0
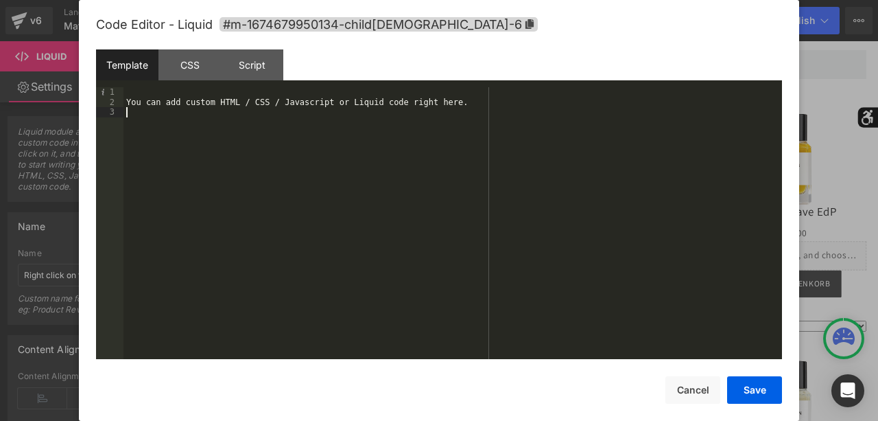
click at [326, 241] on div "You can add custom HTML / CSS / Javascript or Liquid code right here." at bounding box center [453, 233] width 659 height 292
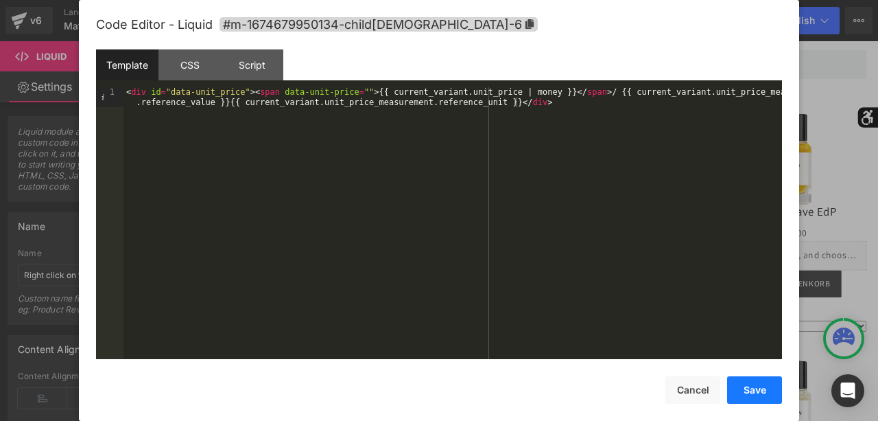
click at [754, 384] on button "Save" at bounding box center [754, 389] width 55 height 27
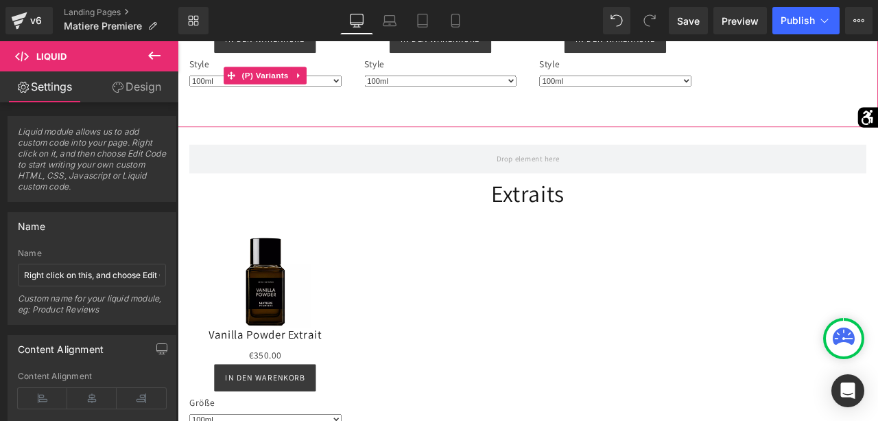
scroll to position [2119, 0]
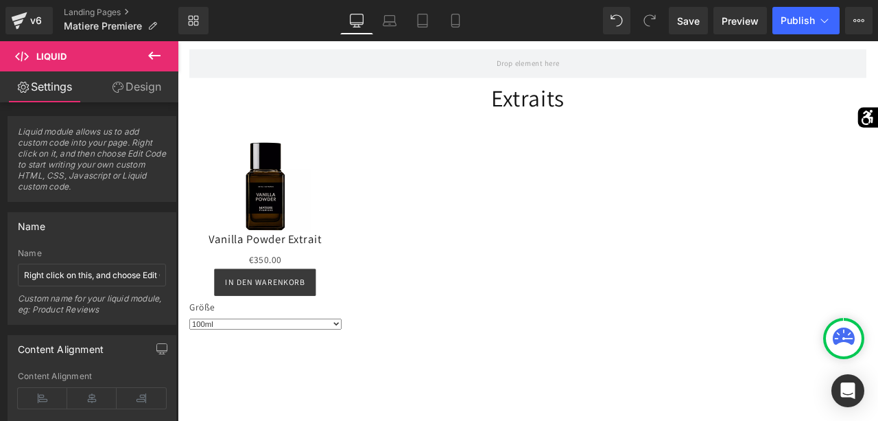
click at [156, 51] on icon at bounding box center [154, 55] width 16 height 16
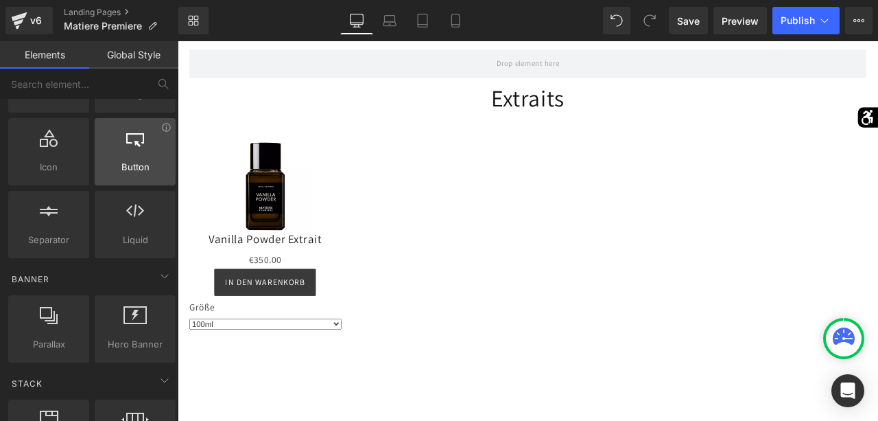
scroll to position [161, 0]
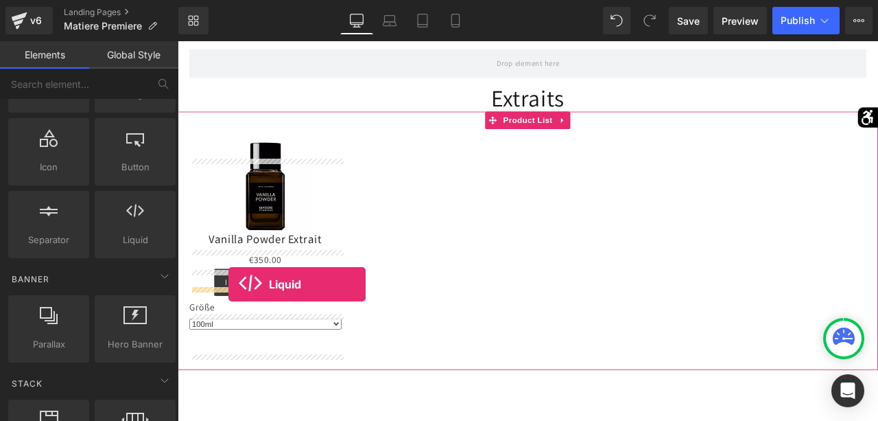
drag, startPoint x: 320, startPoint y: 246, endPoint x: 238, endPoint y: 329, distance: 116.5
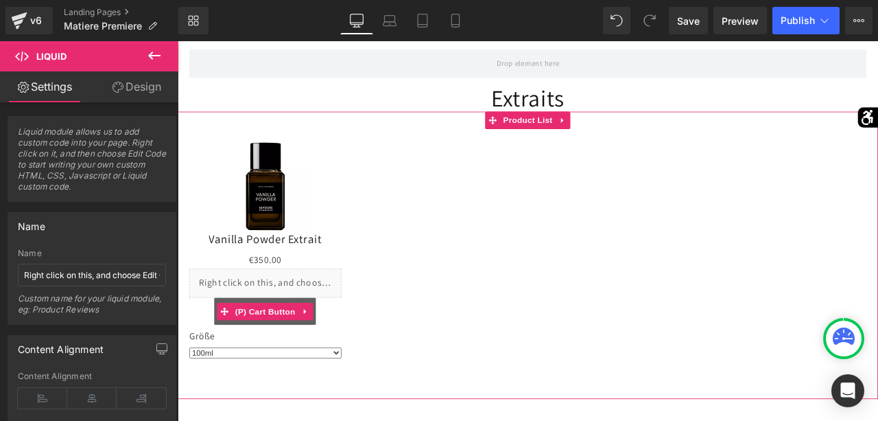
click at [304, 368] on button "in den warenkorb" at bounding box center [281, 361] width 121 height 32
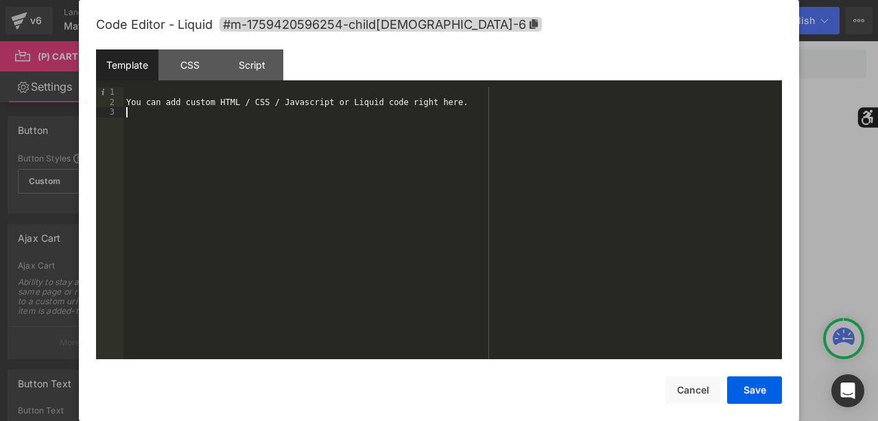
click at [360, 253] on div "You can add custom HTML / CSS / Javascript or Liquid code right here." at bounding box center [453, 233] width 659 height 292
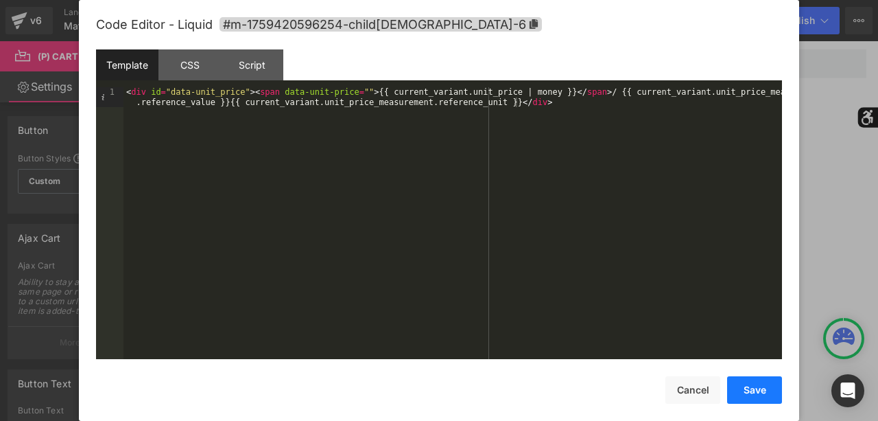
click at [745, 388] on button "Save" at bounding box center [754, 389] width 55 height 27
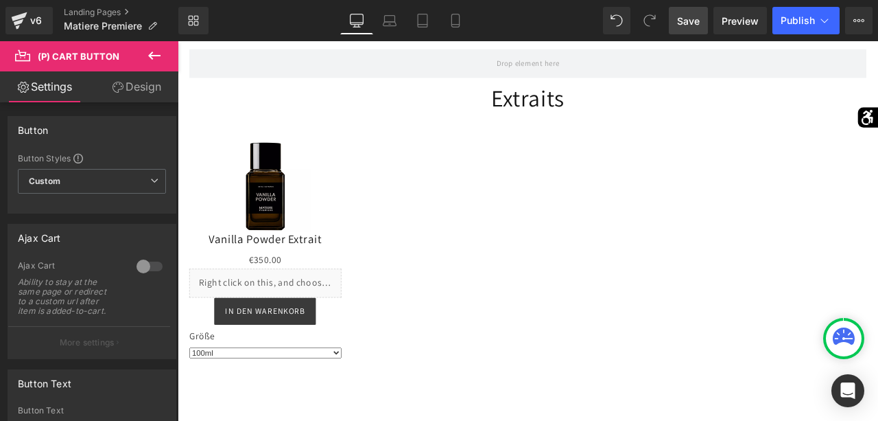
click at [695, 16] on span "Save" at bounding box center [688, 21] width 23 height 14
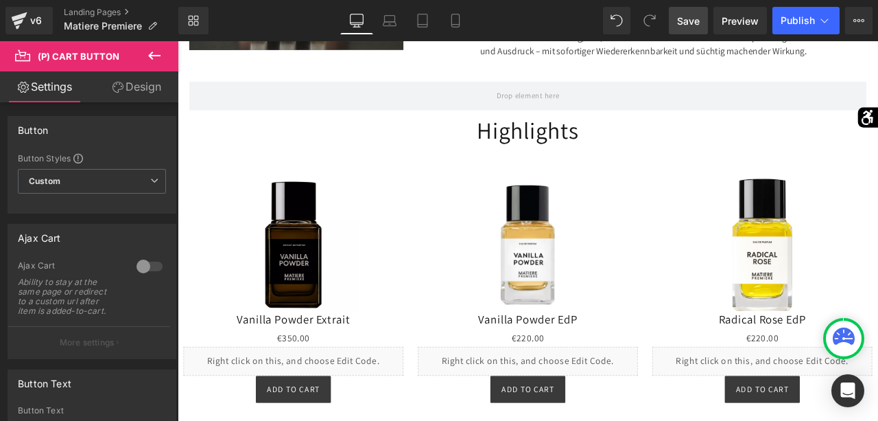
scroll to position [570, 0]
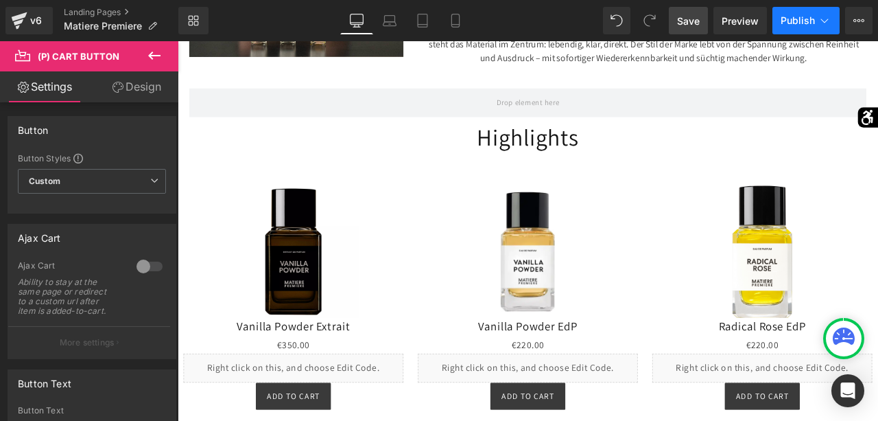
click at [790, 12] on button "Publish" at bounding box center [806, 20] width 67 height 27
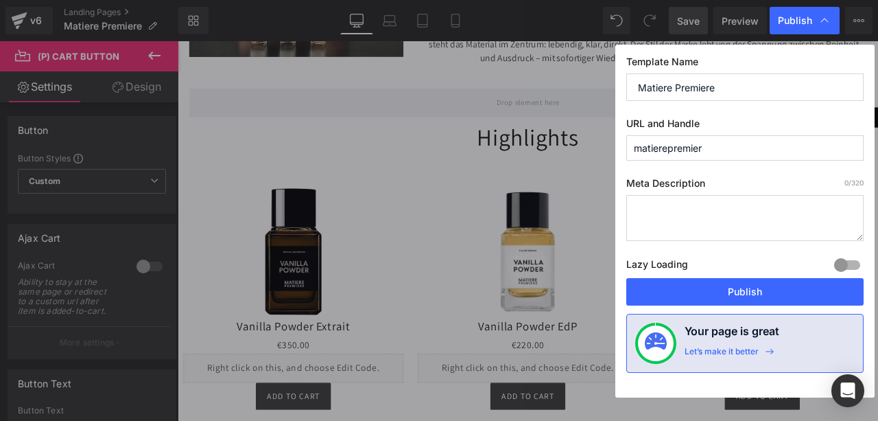
click at [731, 304] on div "Template Name Matiere Premiere URL and Handle matierepremier Meta Description 0…" at bounding box center [745, 221] width 259 height 353
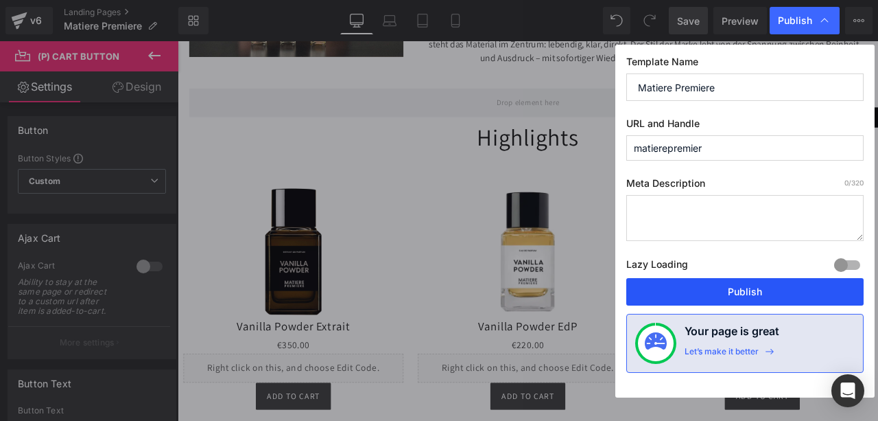
click at [733, 291] on button "Publish" at bounding box center [745, 291] width 237 height 27
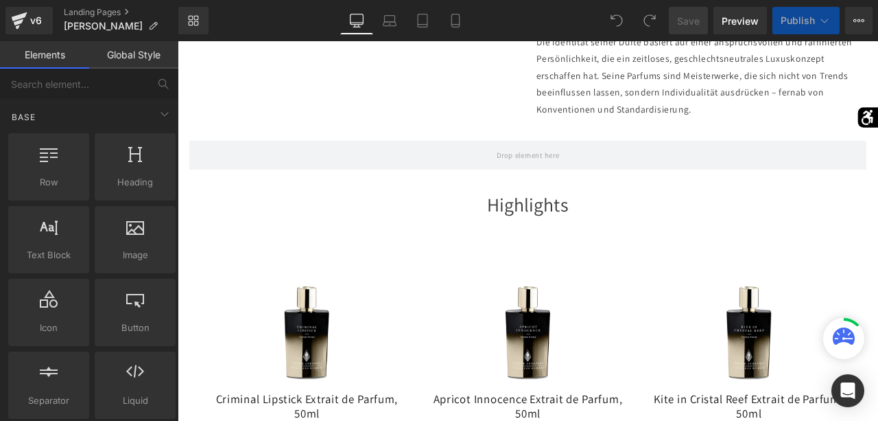
scroll to position [1232, 0]
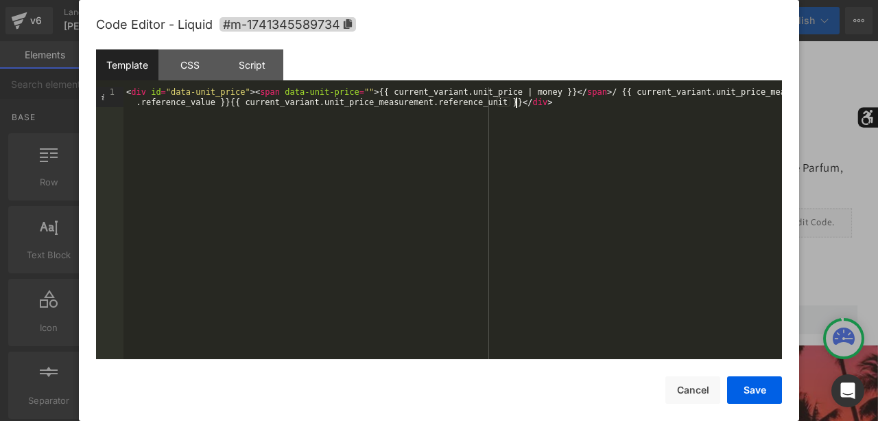
click at [380, 207] on div "< div id = "data-unit_price" > < span data-unit-price = "" > {{ current_variant…" at bounding box center [453, 243] width 659 height 312
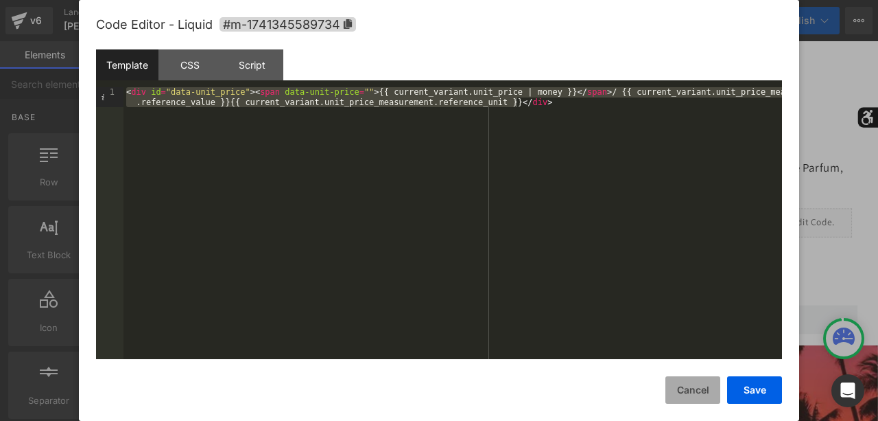
click at [688, 389] on button "Cancel" at bounding box center [693, 389] width 55 height 27
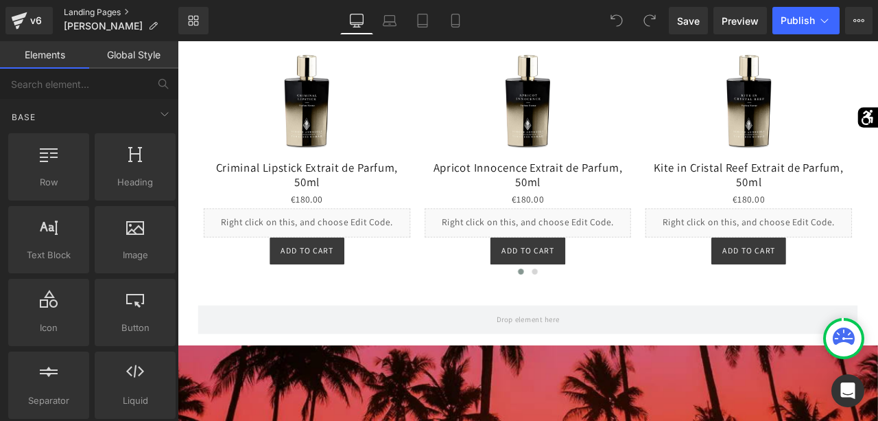
click at [77, 11] on link "Landing Pages" at bounding box center [121, 12] width 115 height 11
